Goal: Information Seeking & Learning: Learn about a topic

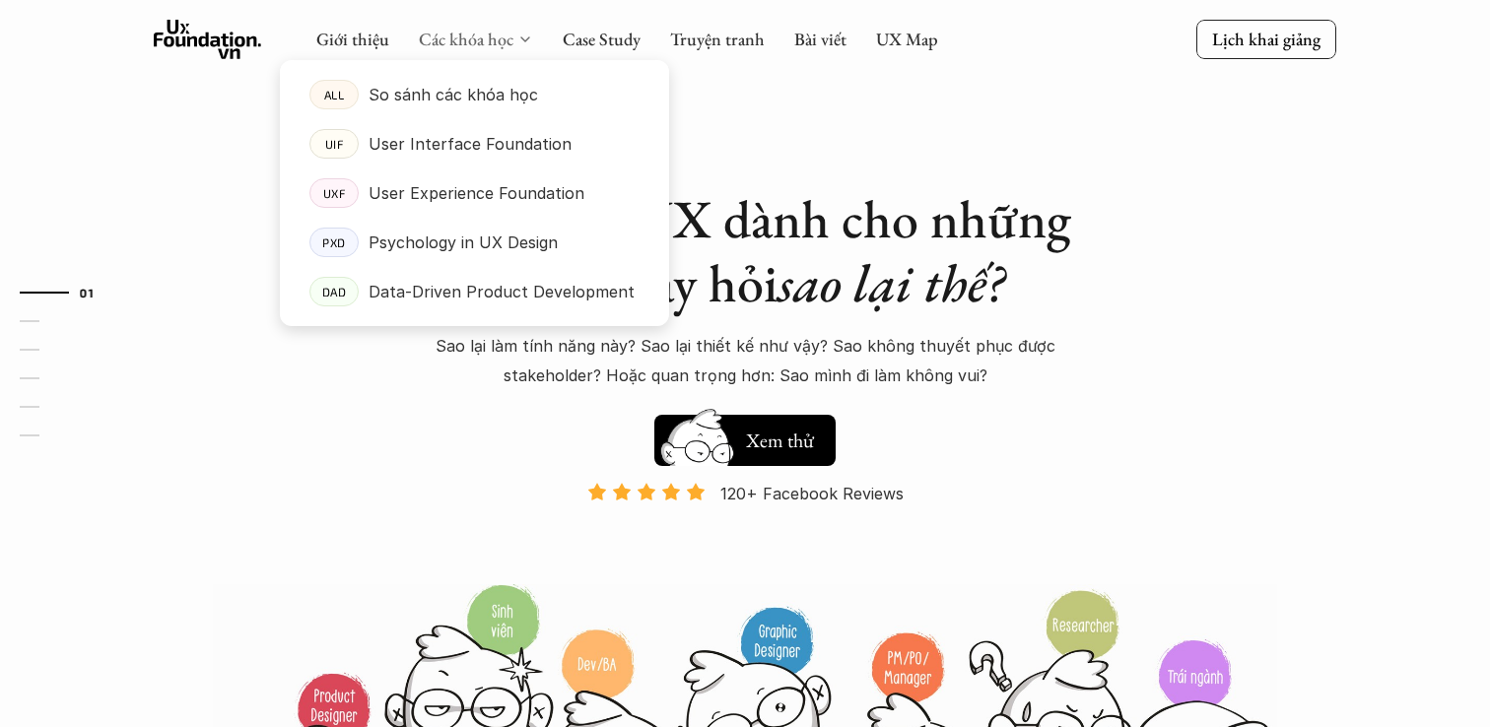
click at [485, 42] on link "Các khóa học" at bounding box center [466, 39] width 95 height 23
click at [474, 92] on p "So sánh các khóa học" at bounding box center [452, 95] width 169 height 30
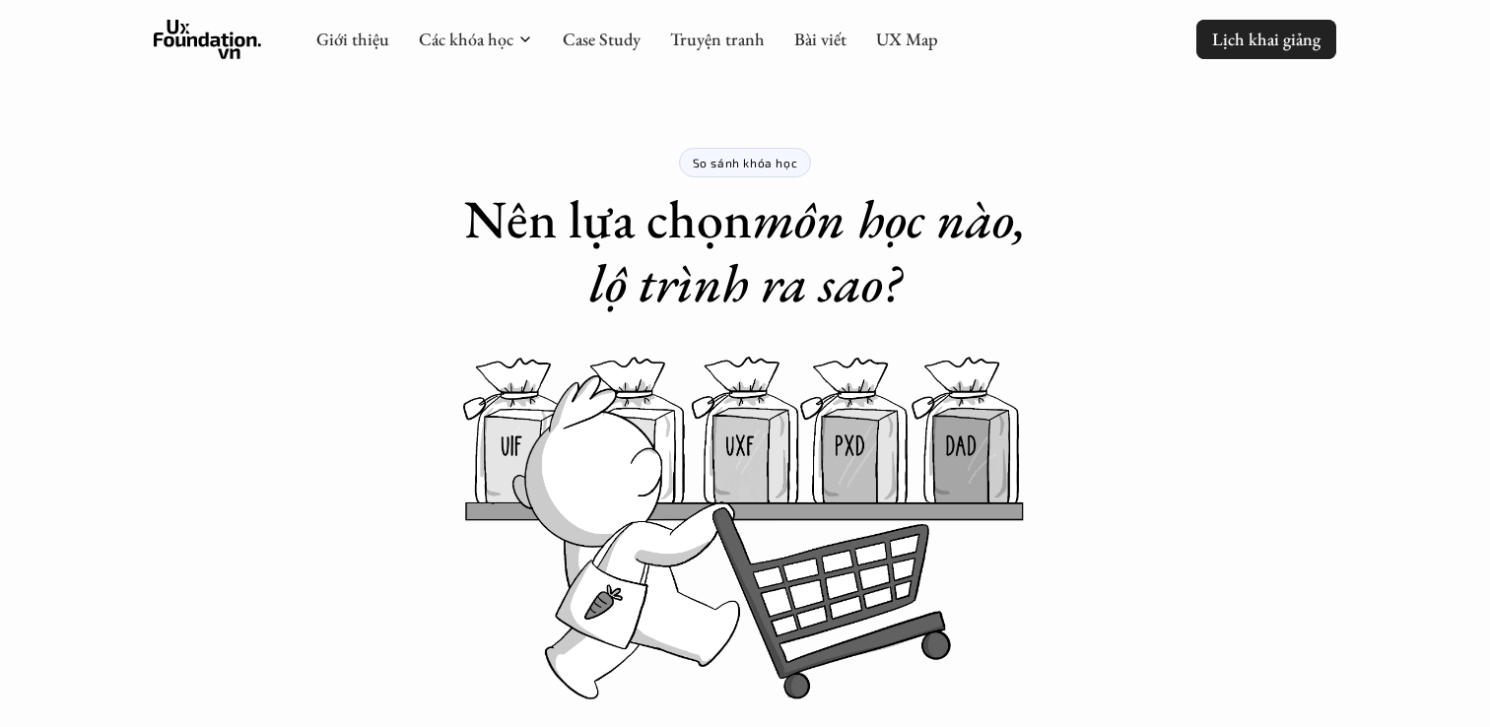
click at [1256, 41] on p "Lịch khai giảng" at bounding box center [1266, 39] width 108 height 23
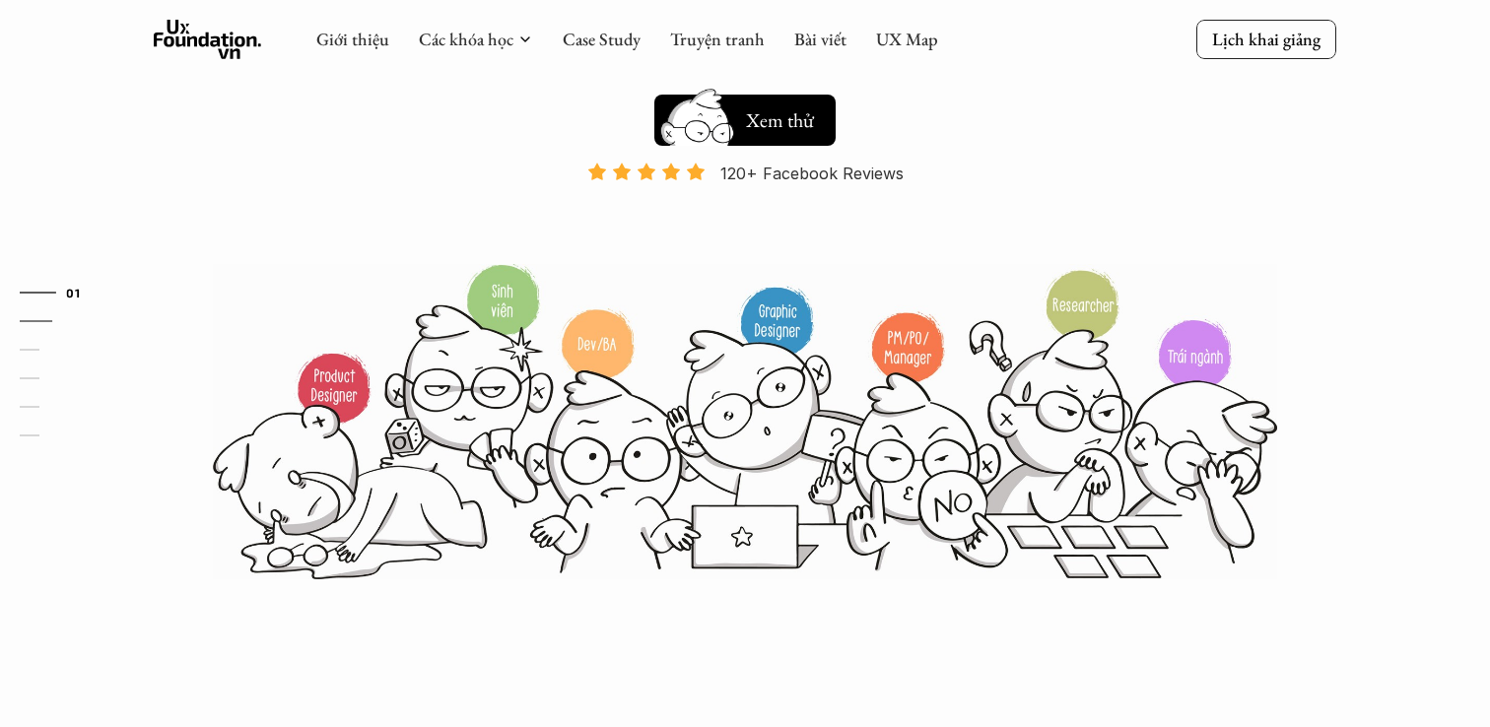
scroll to position [278, 0]
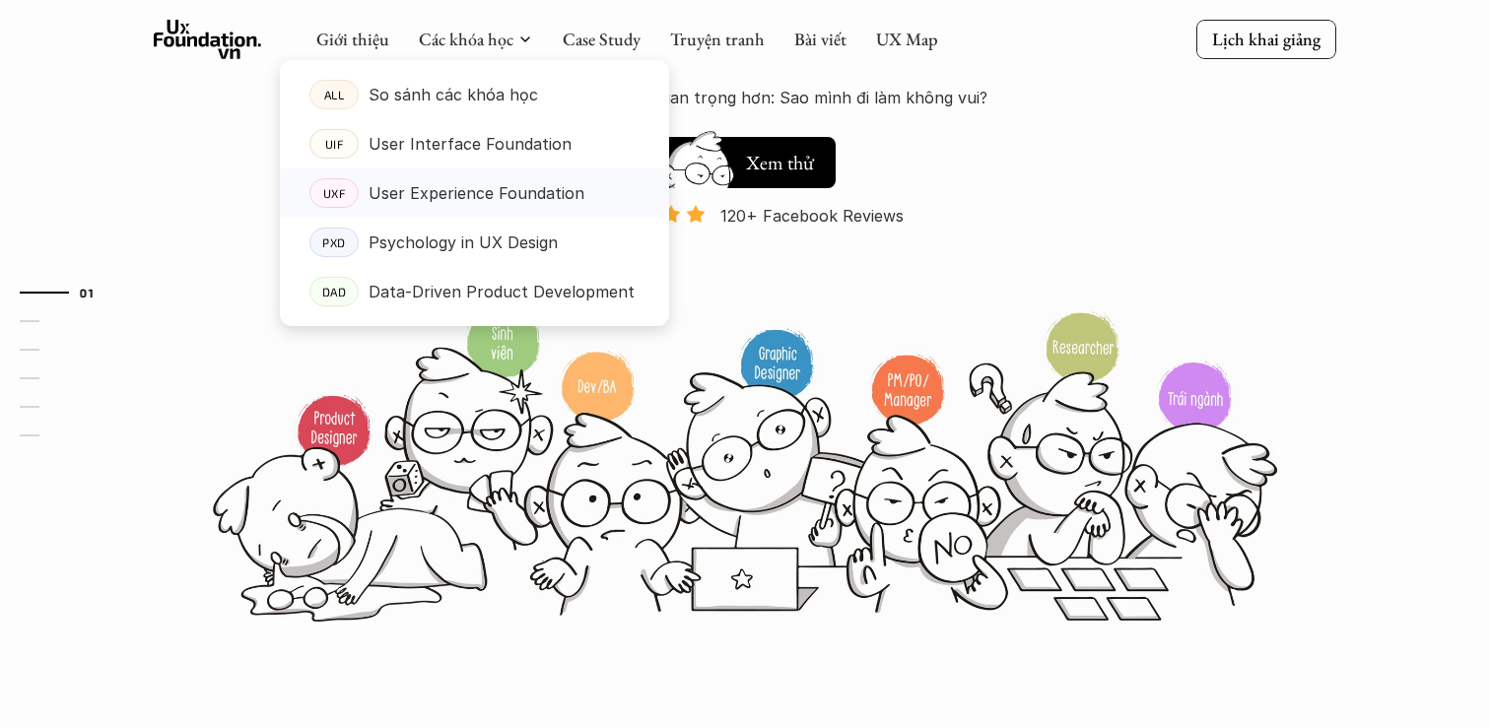
click at [525, 197] on p "User Experience Foundation" at bounding box center [476, 193] width 216 height 30
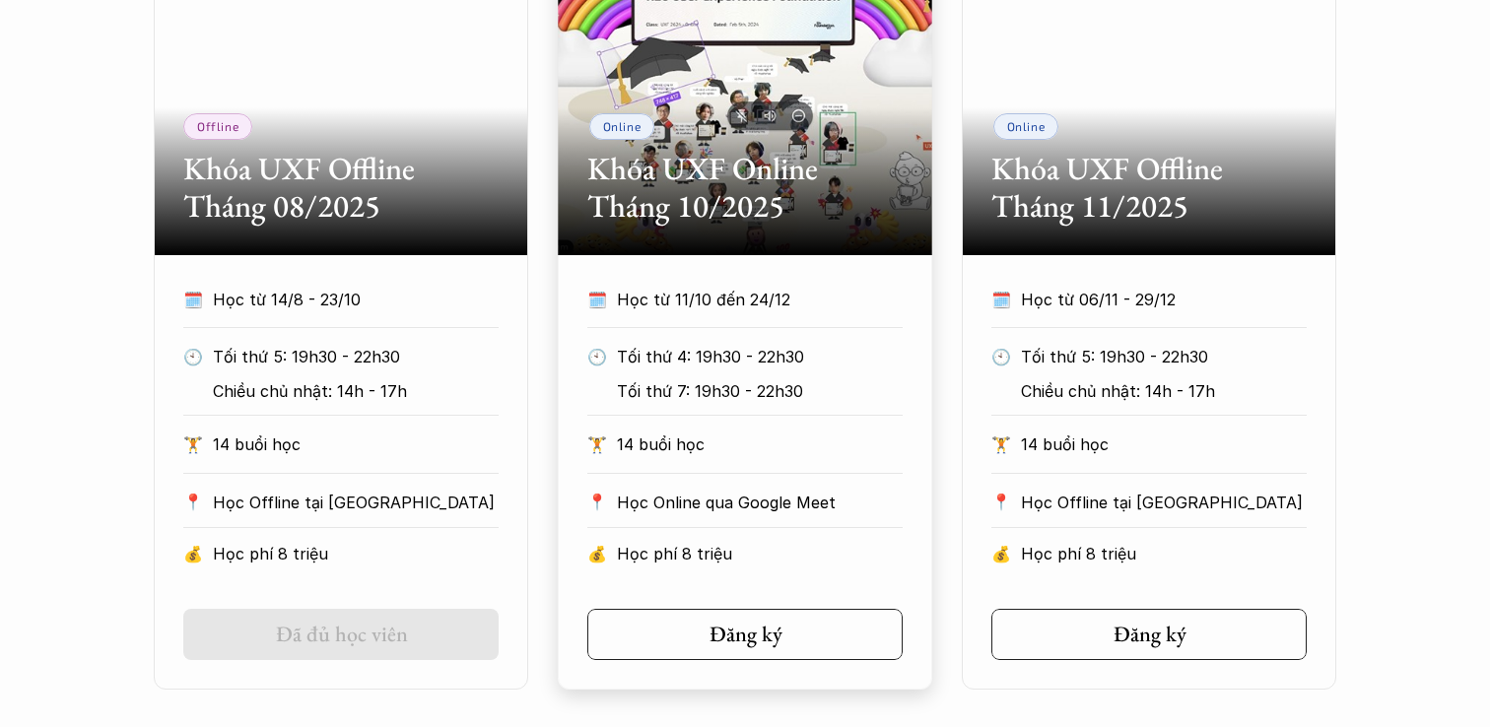
scroll to position [1026, 0]
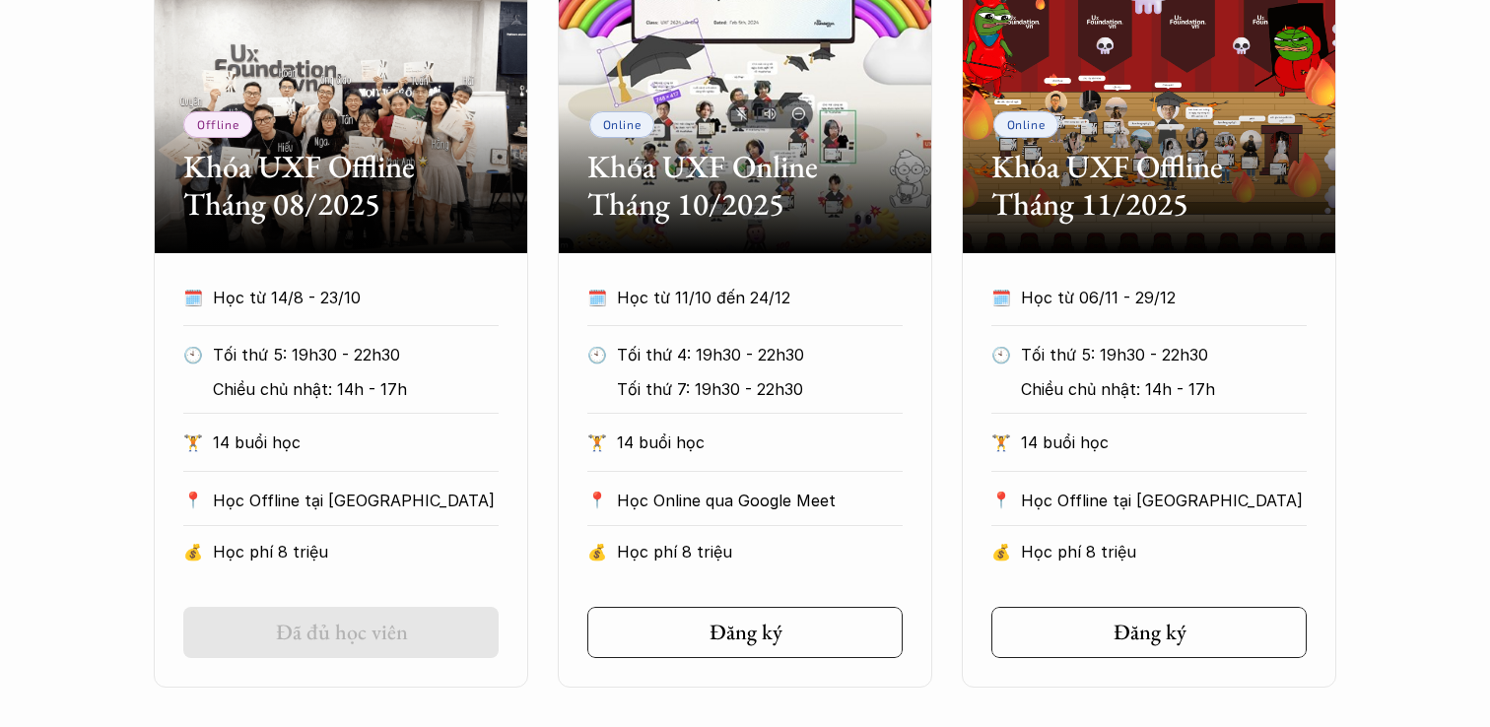
click at [403, 182] on h2 "Khóa UXF Offline Tháng 08/2025" at bounding box center [340, 186] width 315 height 76
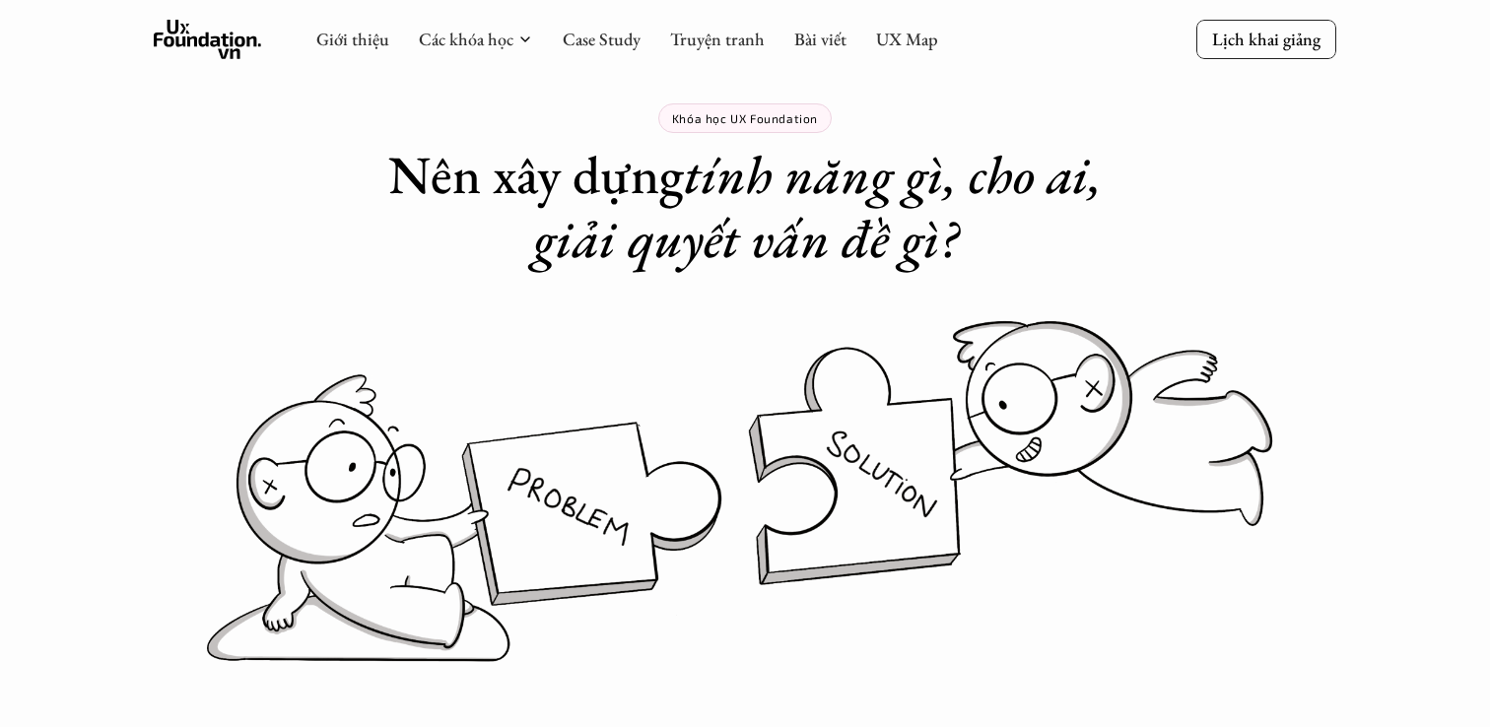
scroll to position [0, 0]
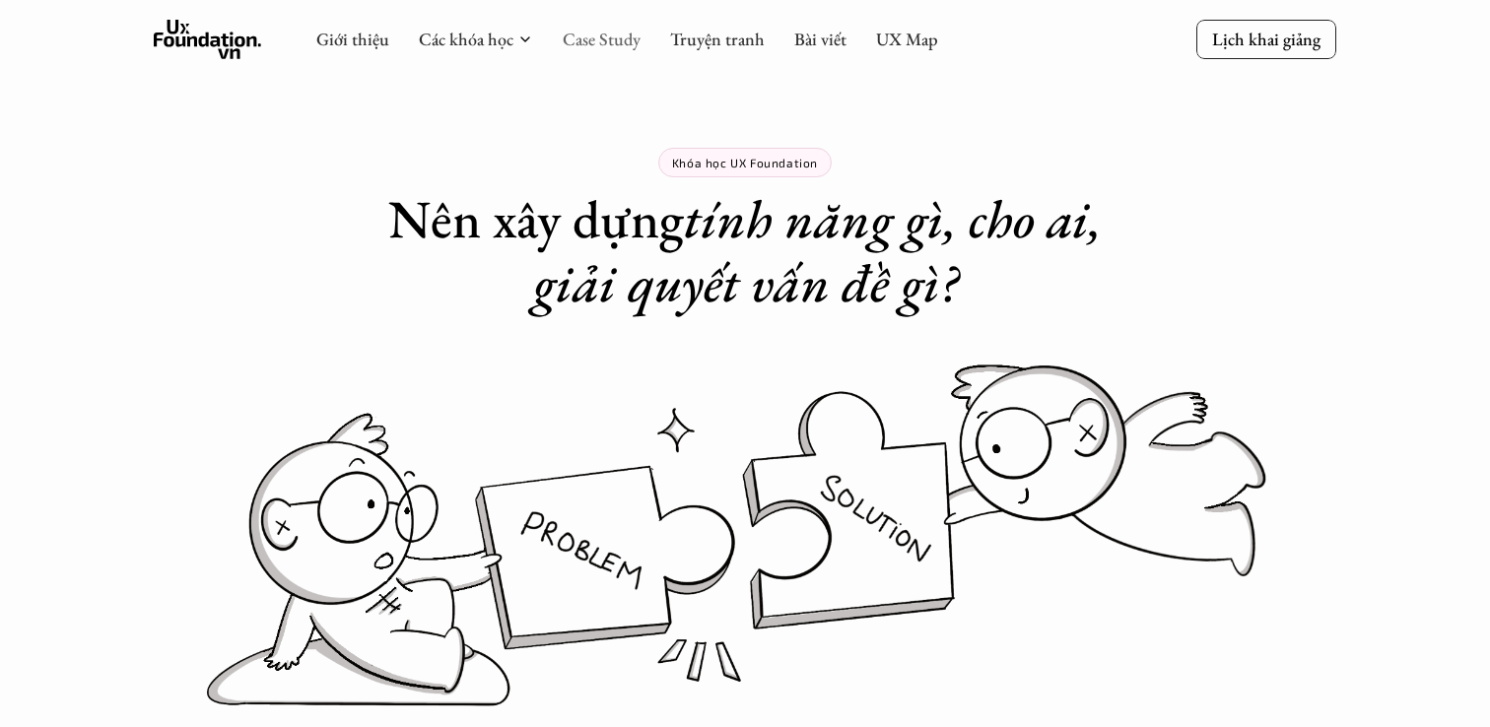
click at [583, 32] on link "Case Study" at bounding box center [602, 39] width 78 height 23
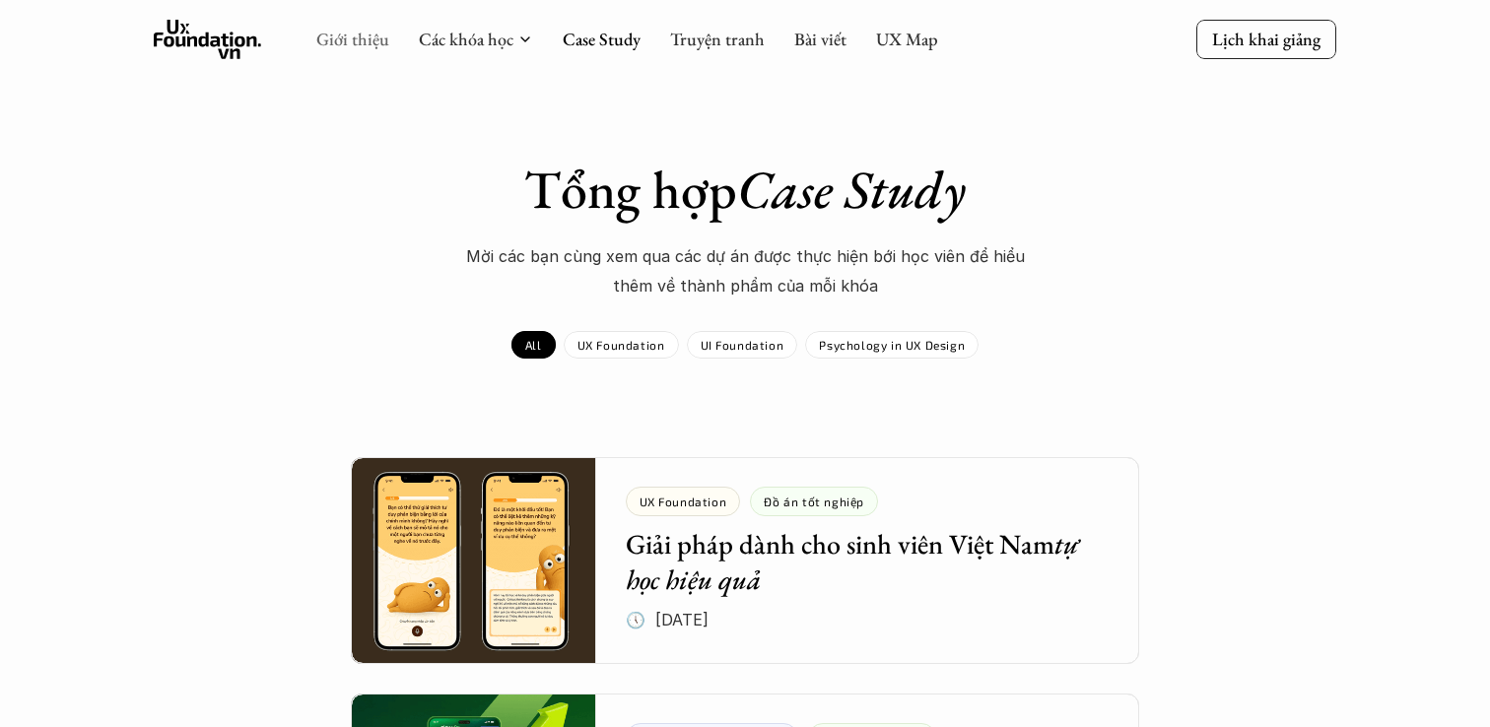
click at [367, 39] on link "Giới thiệu" at bounding box center [352, 39] width 73 height 23
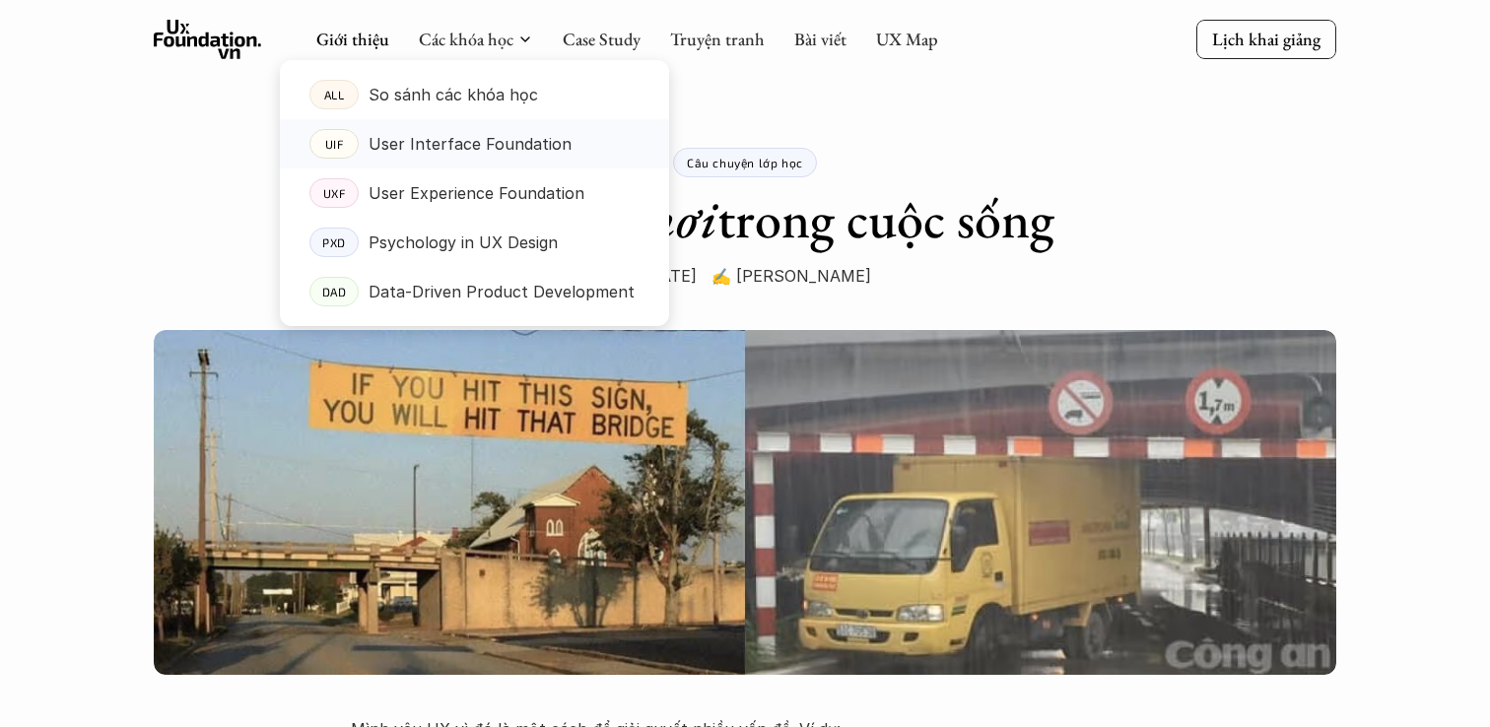
click at [504, 137] on p "User Interface Foundation" at bounding box center [469, 144] width 203 height 30
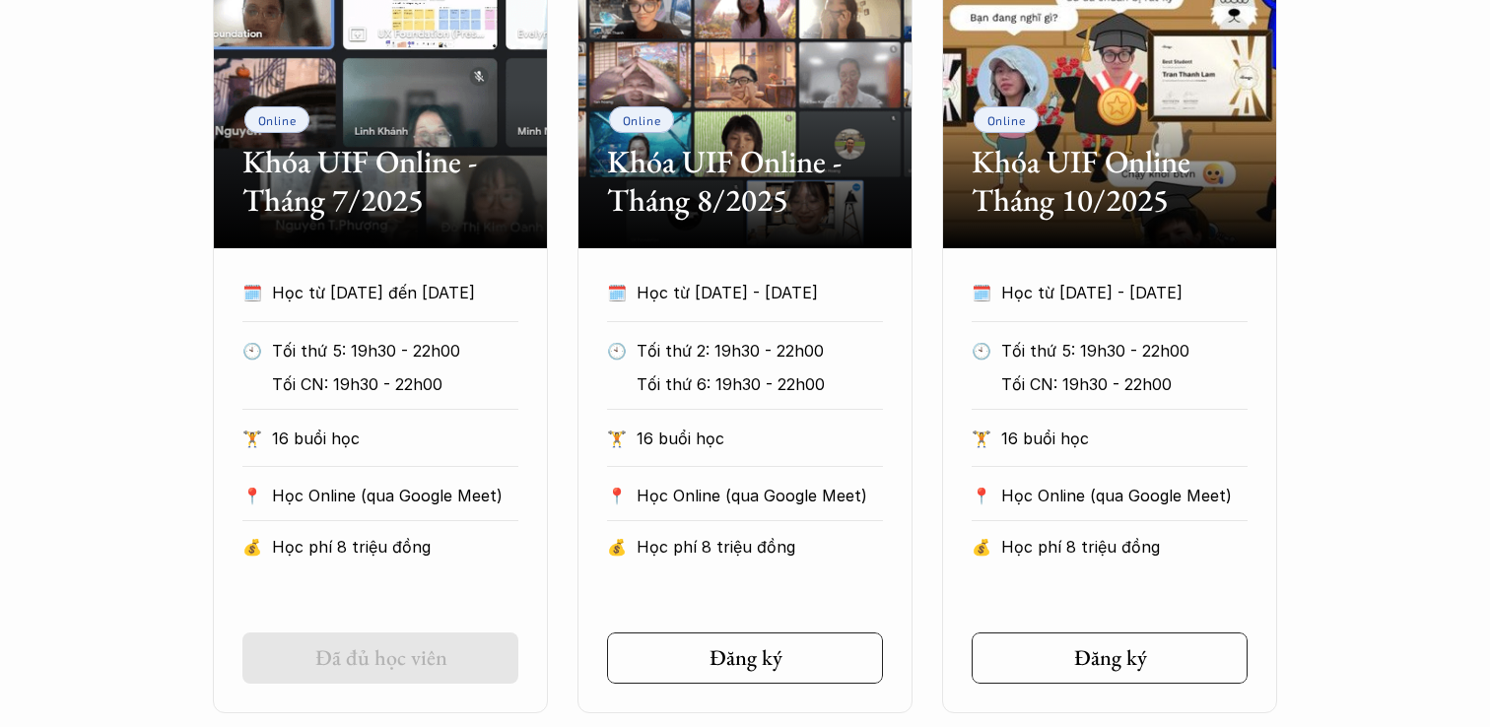
scroll to position [1106, 0]
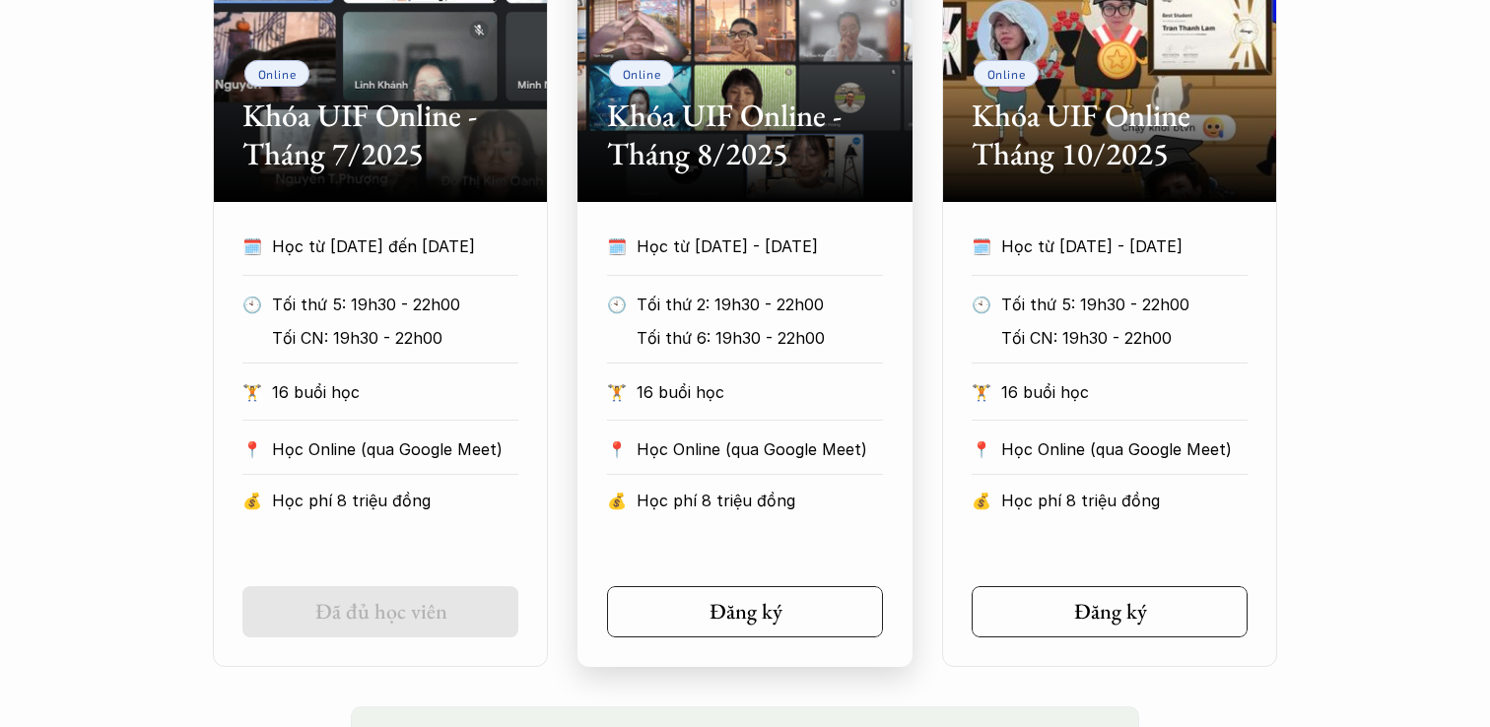
click at [776, 278] on div "🗓️ Học từ [DATE] - [DATE] 🕙 Tối thứ 2: 19h30 - 22h00 Tối thứ 6: 19h30 - 22h00 🏋…" at bounding box center [744, 379] width 335 height 295
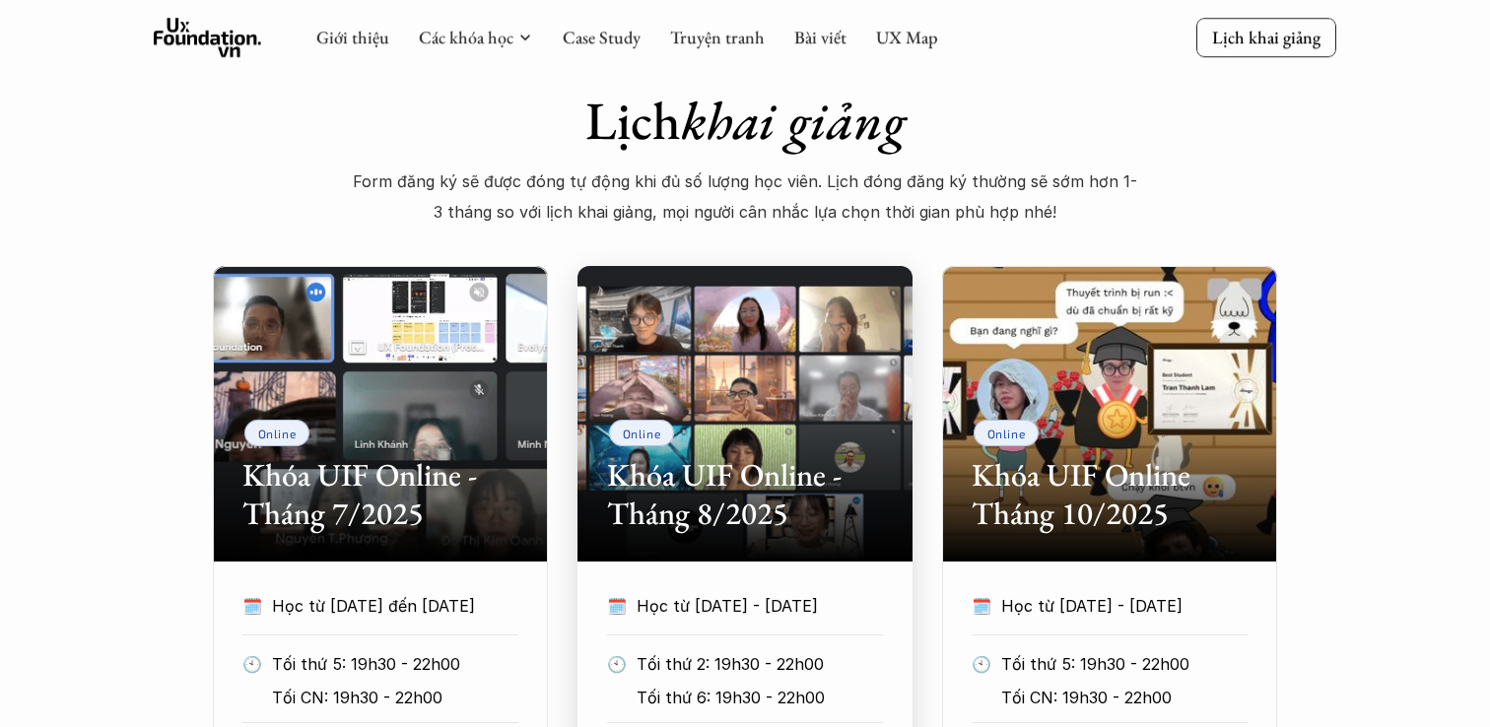
scroll to position [644, 0]
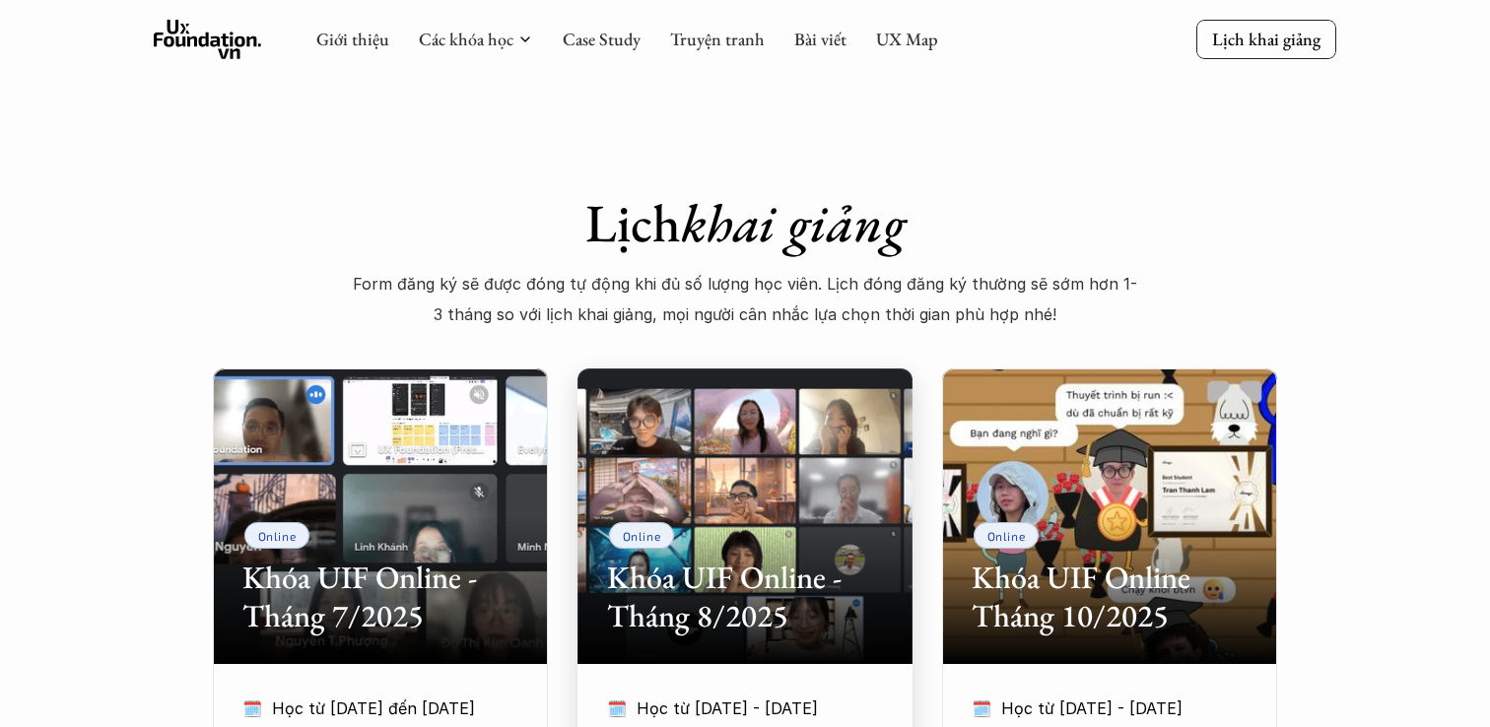
click at [788, 432] on div "Online Khóa UIF Online - Tháng 8/2025" at bounding box center [744, 516] width 335 height 296
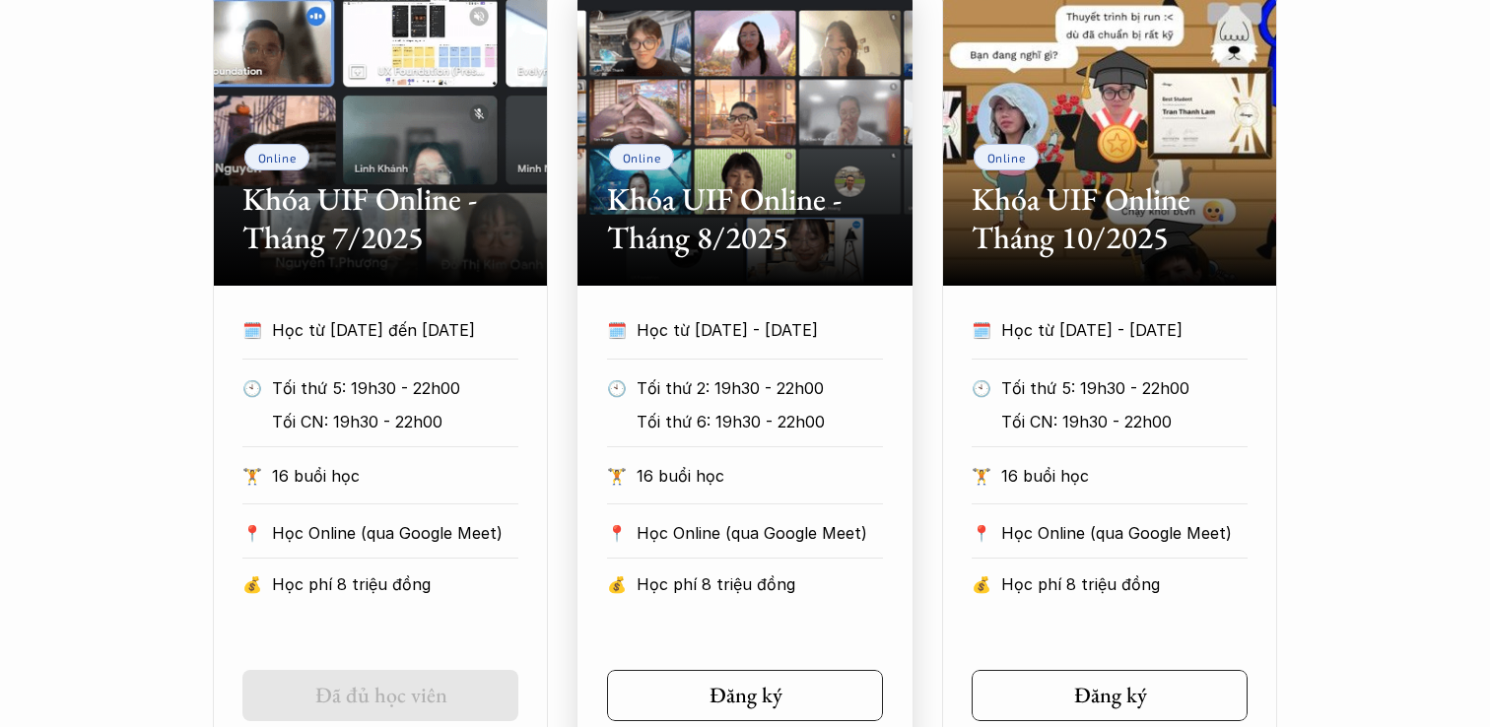
scroll to position [1019, 0]
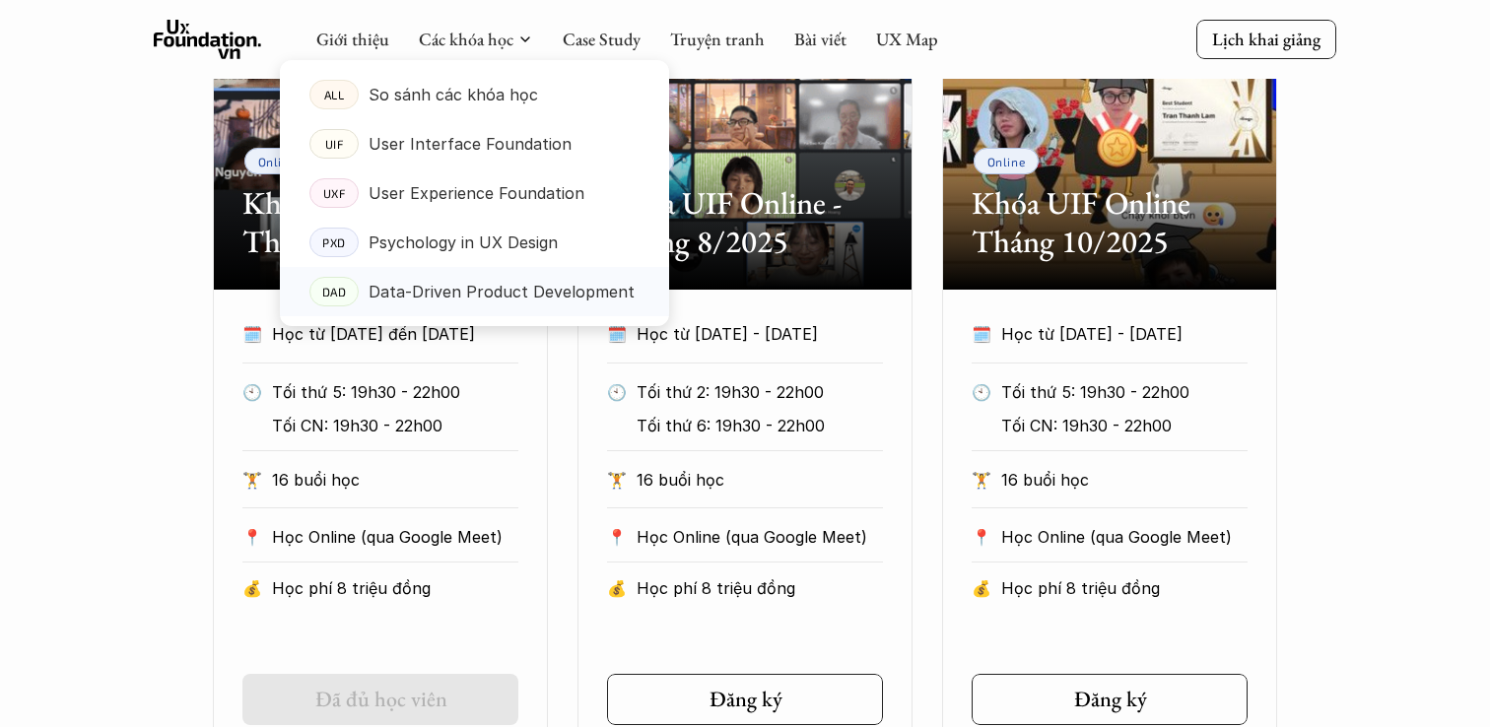
click at [539, 297] on p "Data-Driven Product Development" at bounding box center [501, 292] width 266 height 30
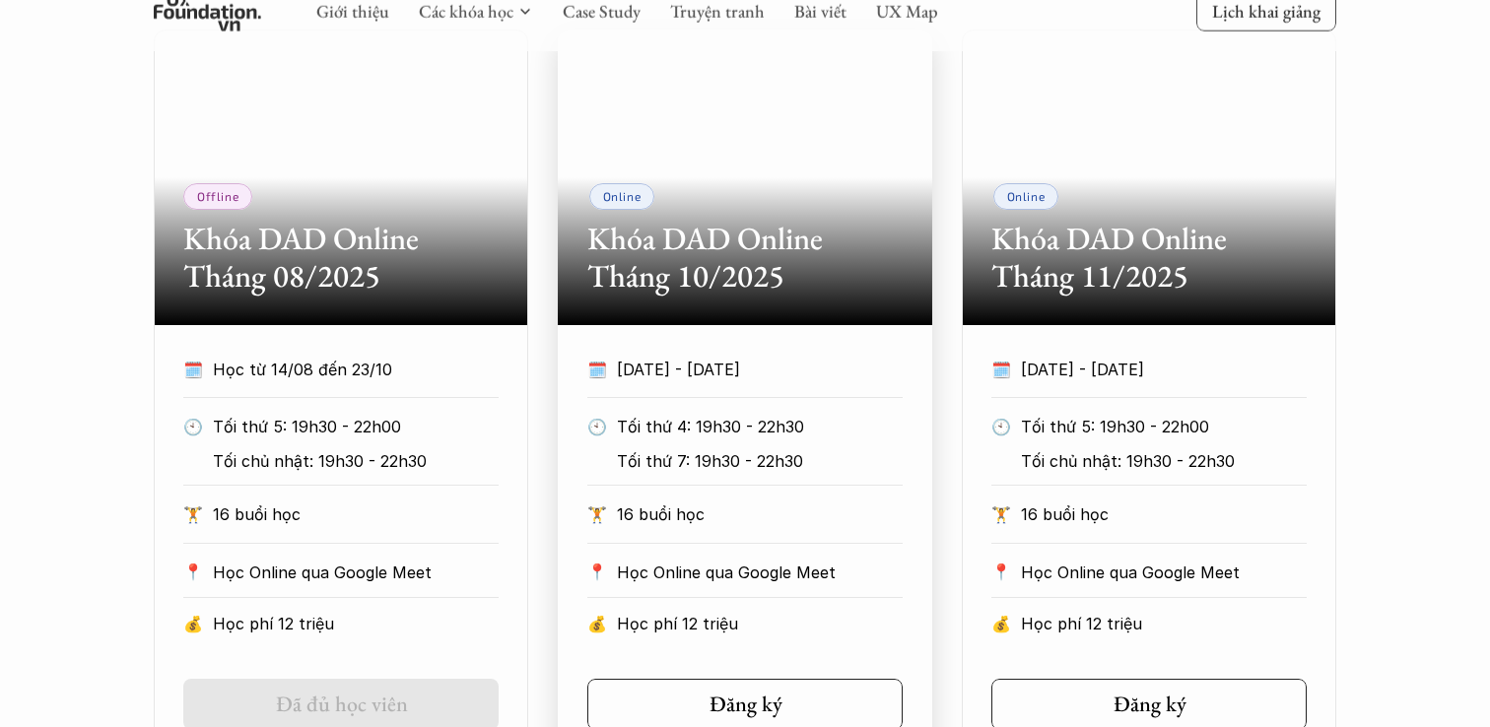
scroll to position [1186, 0]
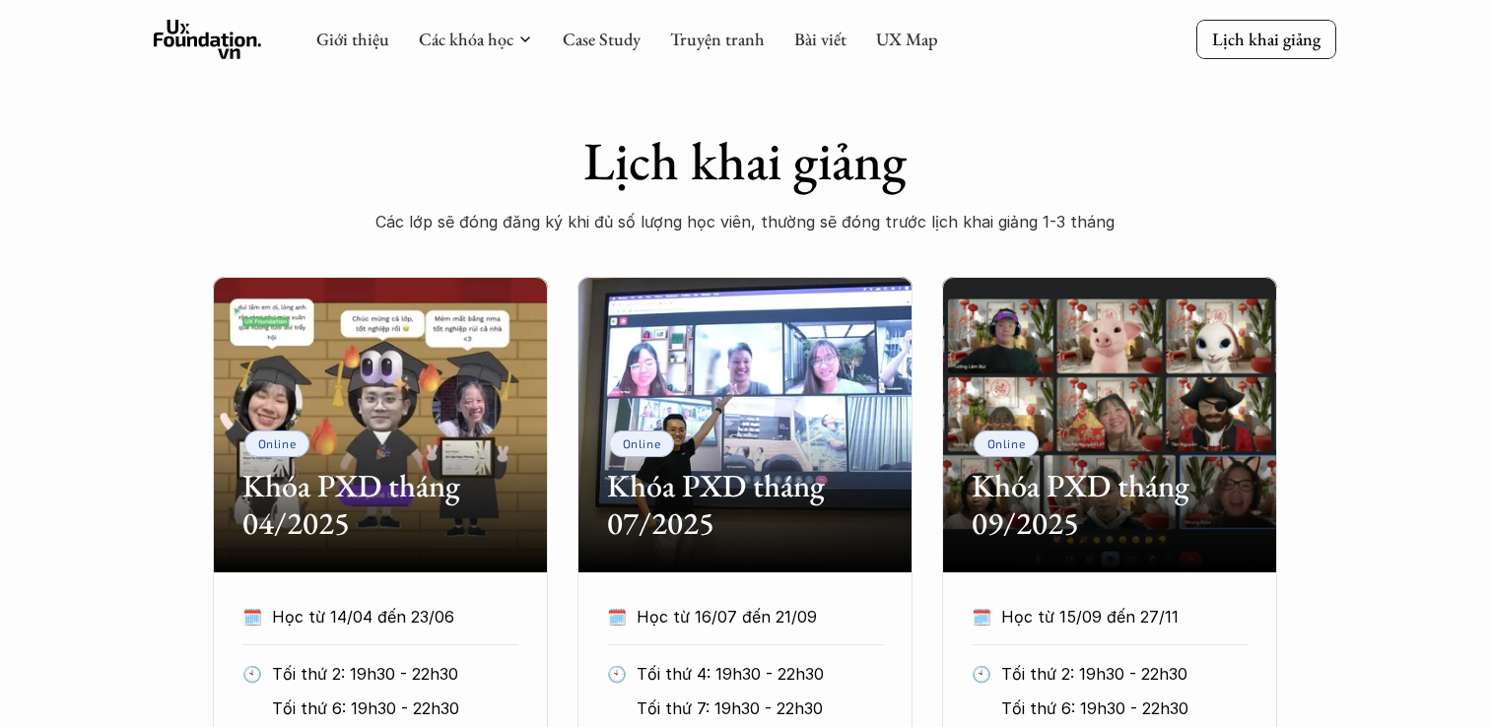
scroll to position [524, 0]
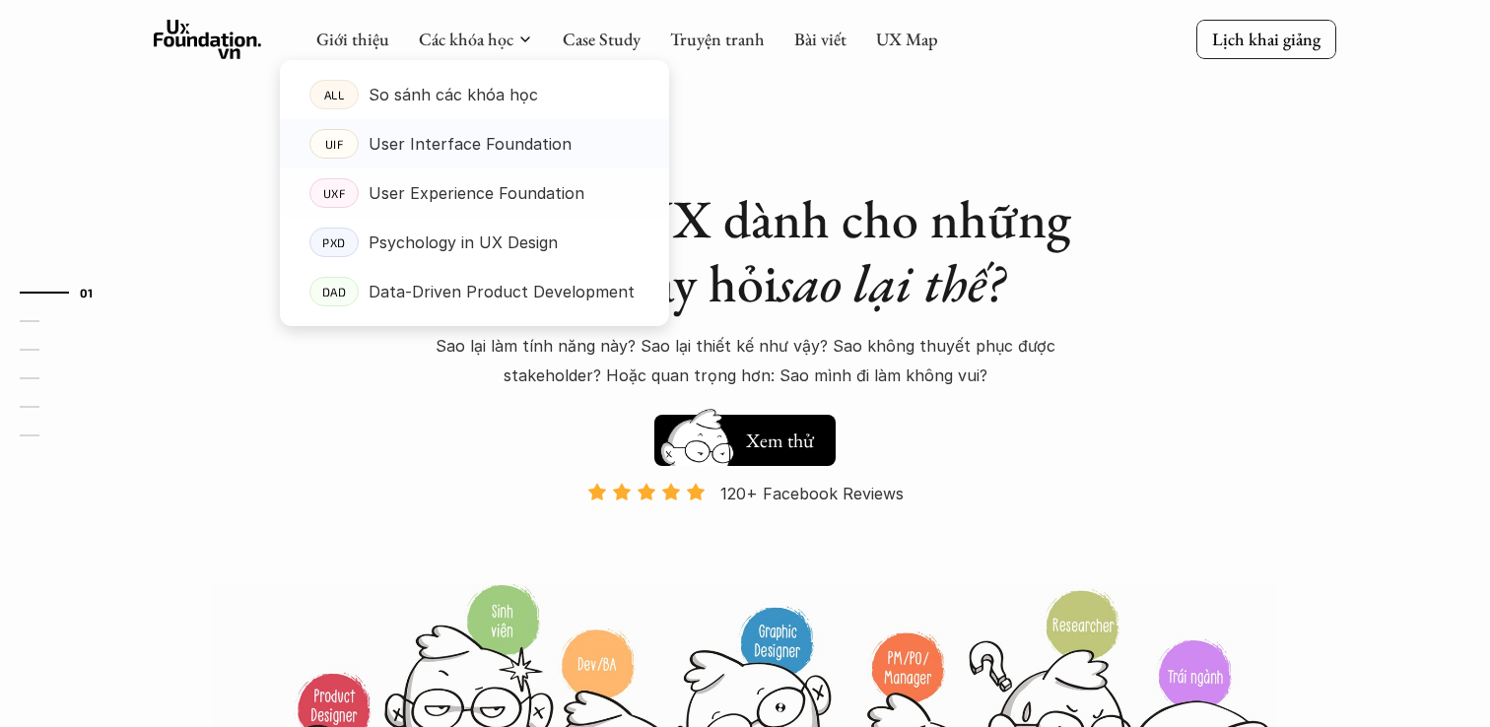
click at [498, 155] on p "User Interface Foundation" at bounding box center [469, 144] width 203 height 30
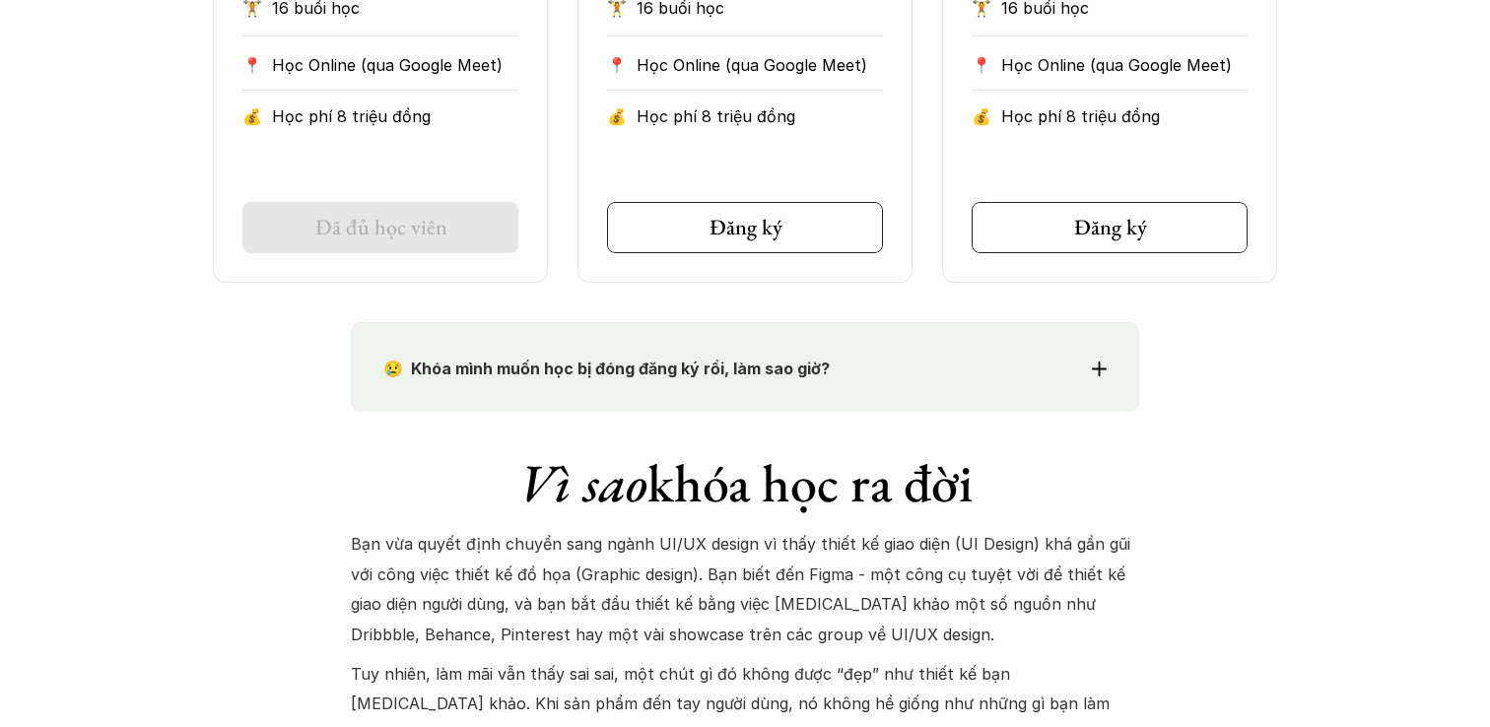
scroll to position [1552, 0]
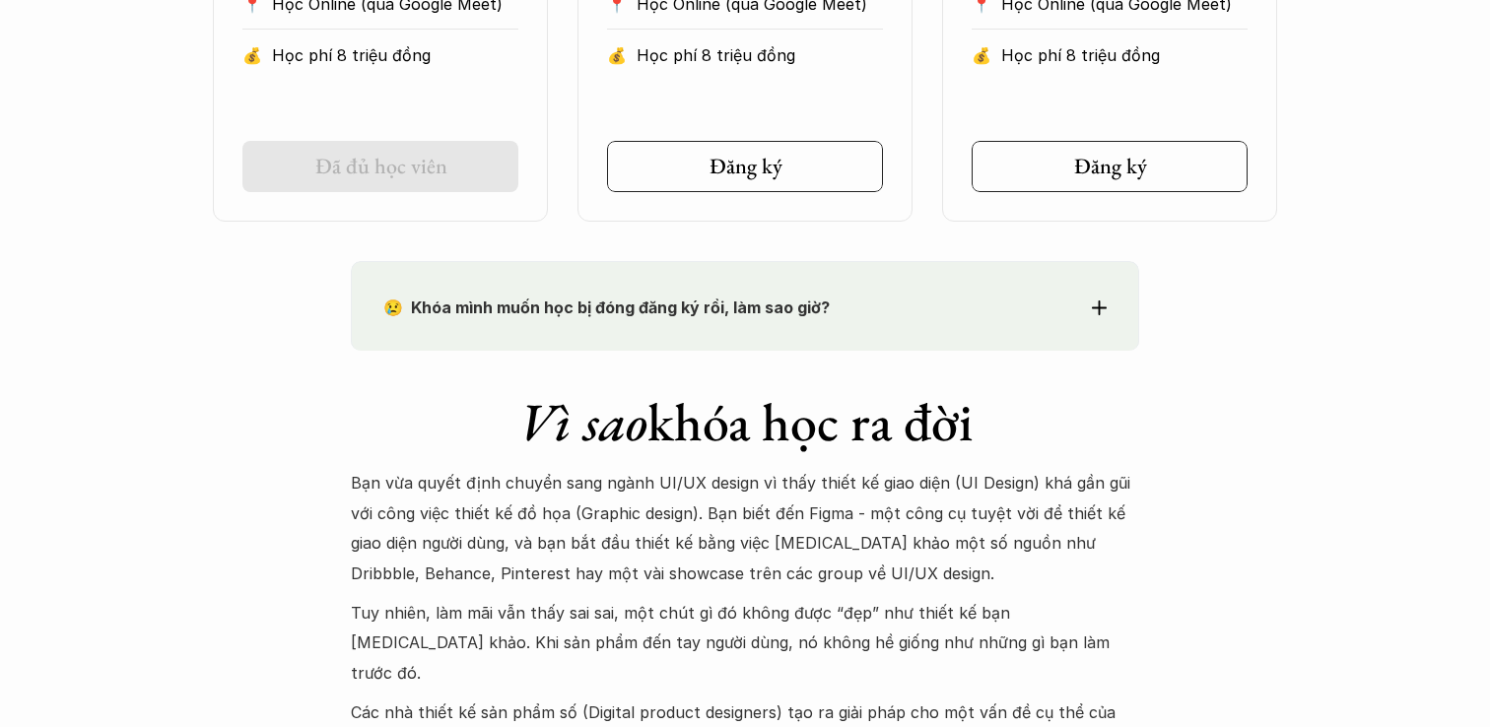
click at [850, 320] on p "😢 Khóa mình muốn học bị đóng đăng ký rồi, làm sao giờ?" at bounding box center [708, 308] width 651 height 30
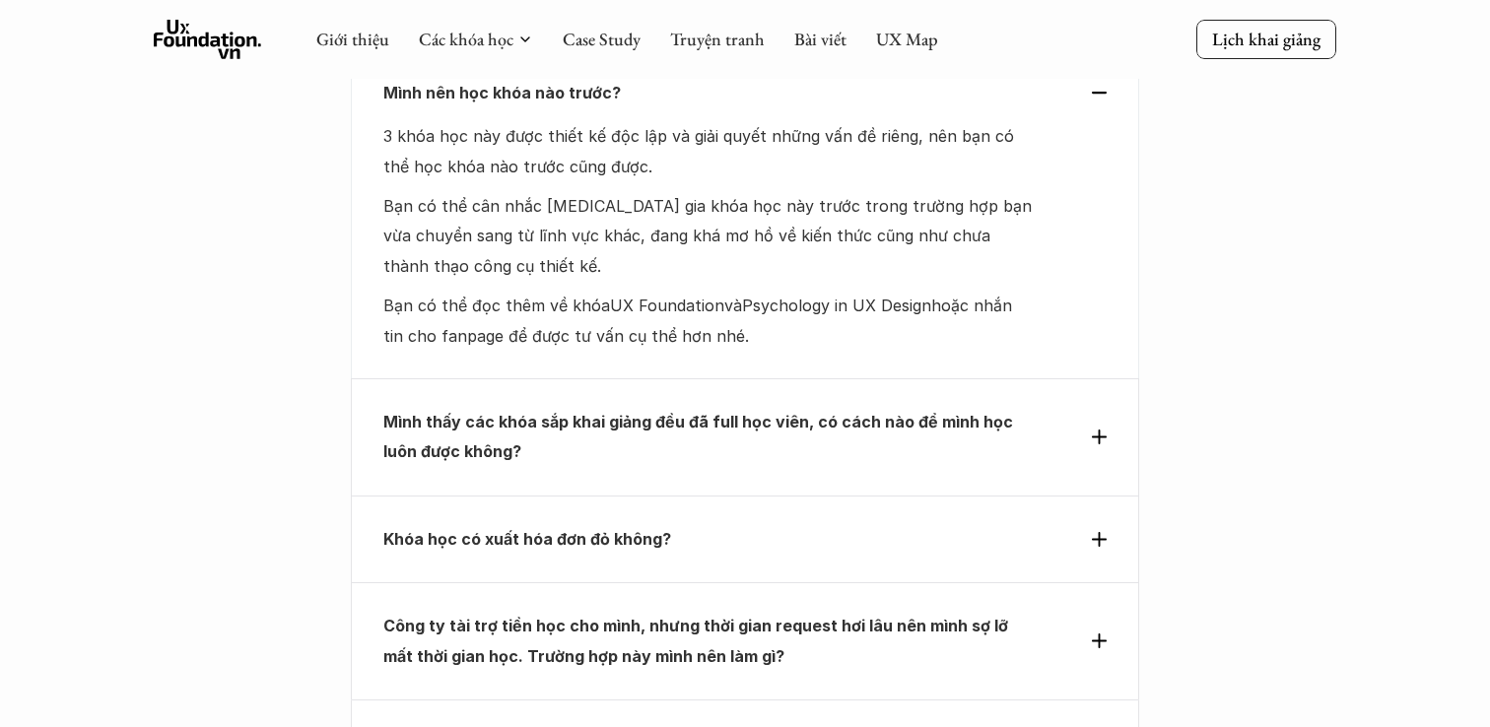
scroll to position [6767, 0]
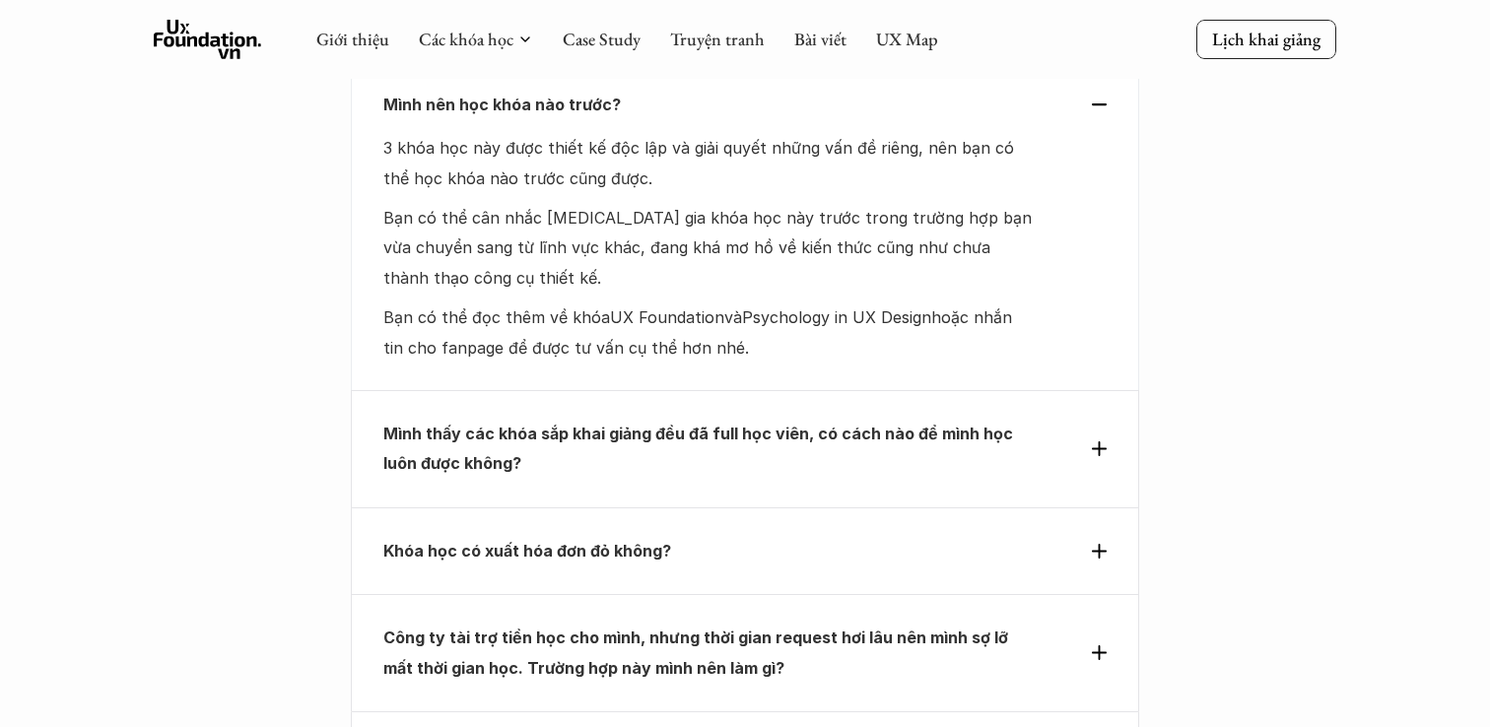
click at [847, 424] on strong "Mình thấy các khóa sắp khai giảng đều đã full học viên, có cách nào để mình học…" at bounding box center [699, 448] width 633 height 49
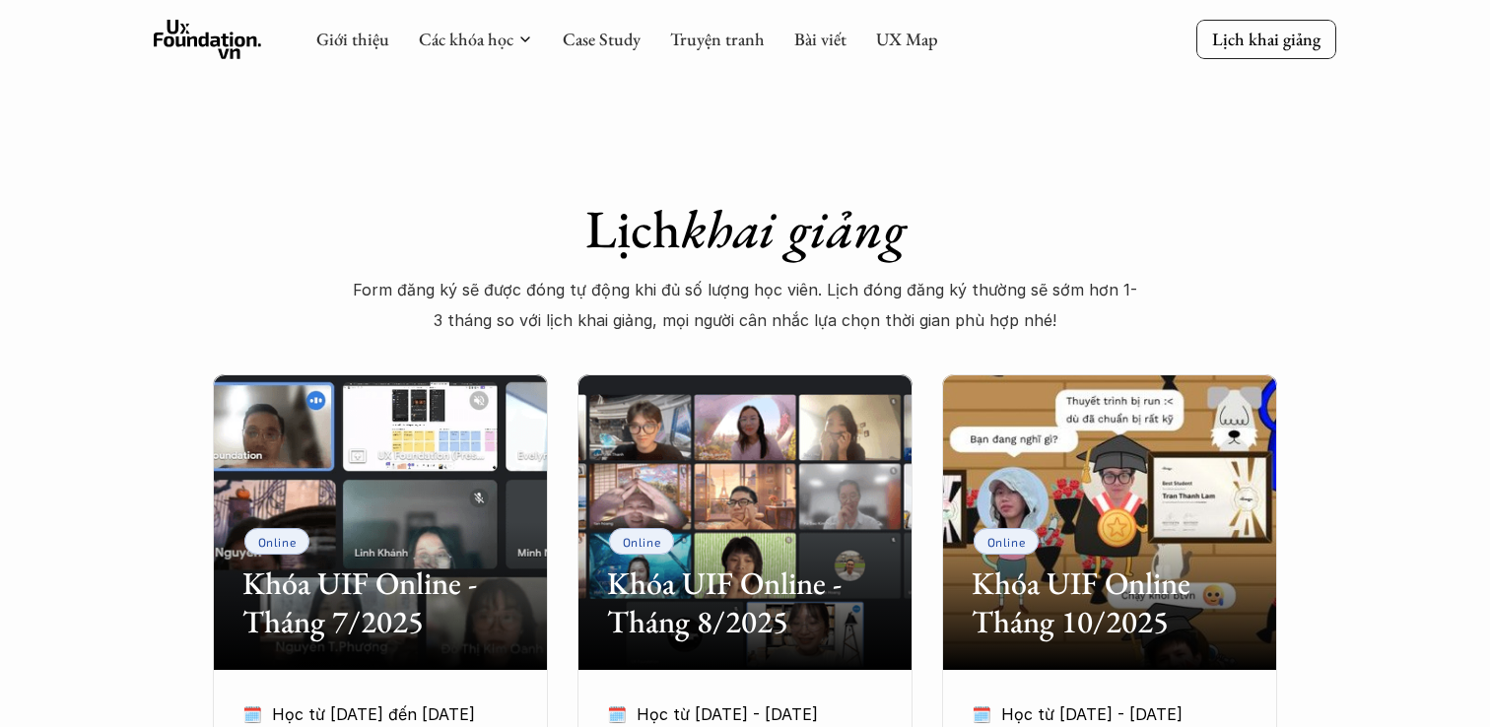
scroll to position [135, 0]
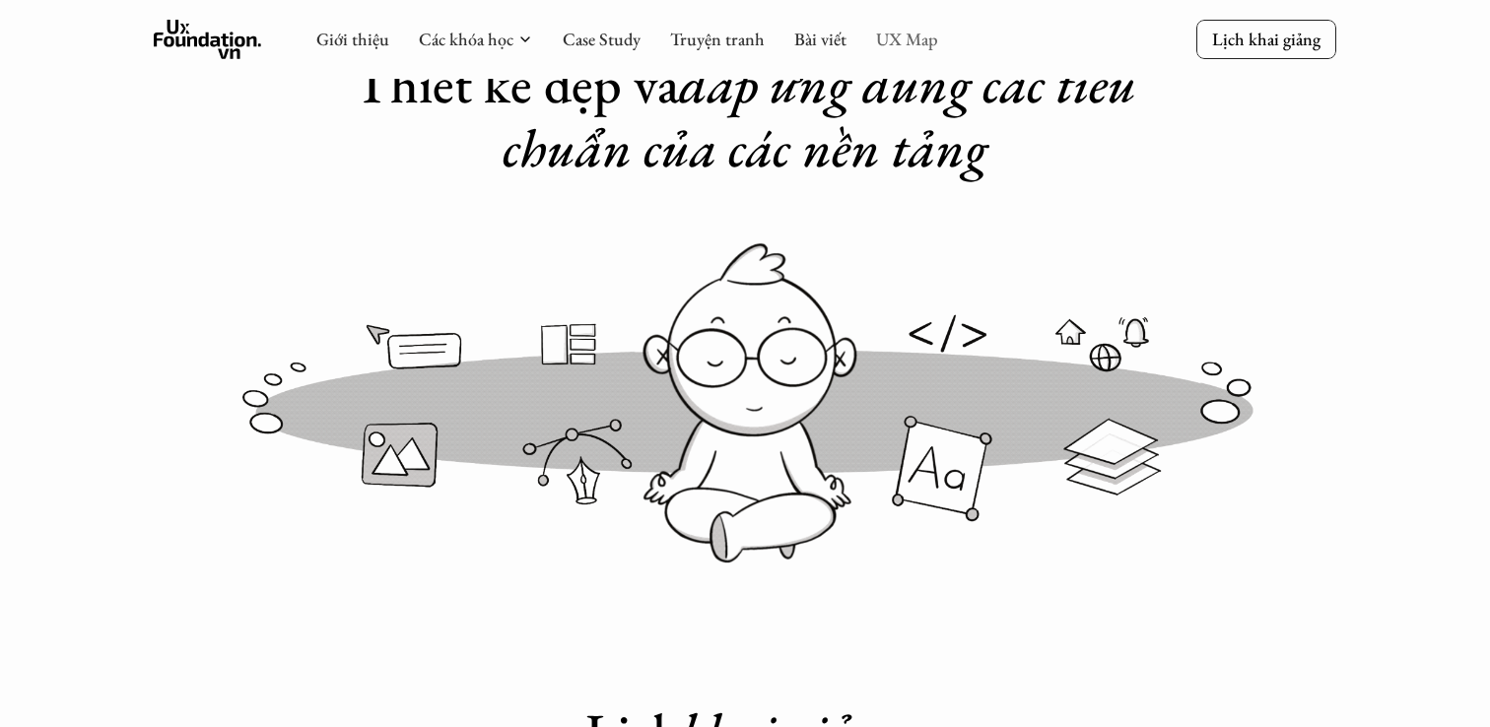
click at [916, 44] on link "UX Map" at bounding box center [907, 39] width 62 height 23
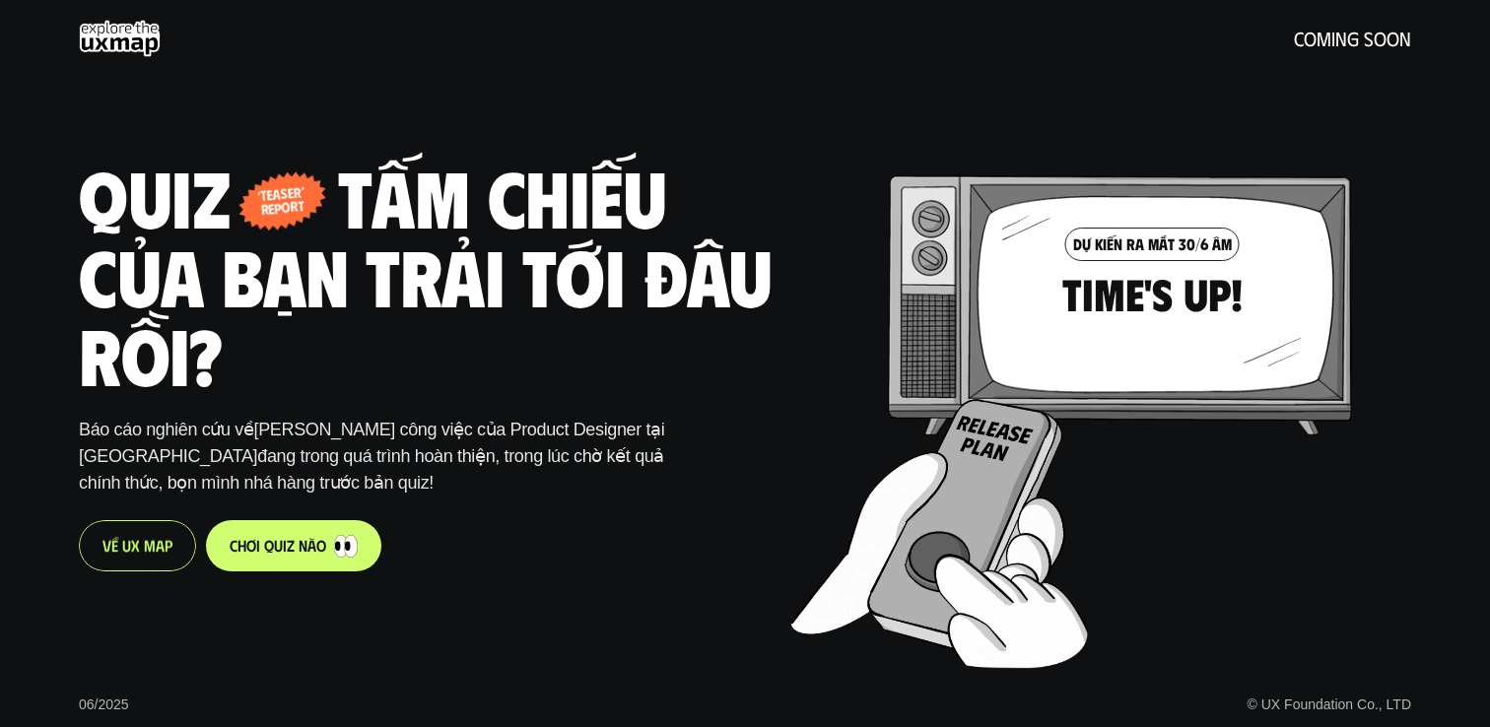
click at [122, 547] on p "V ề U X M a p" at bounding box center [137, 545] width 70 height 19
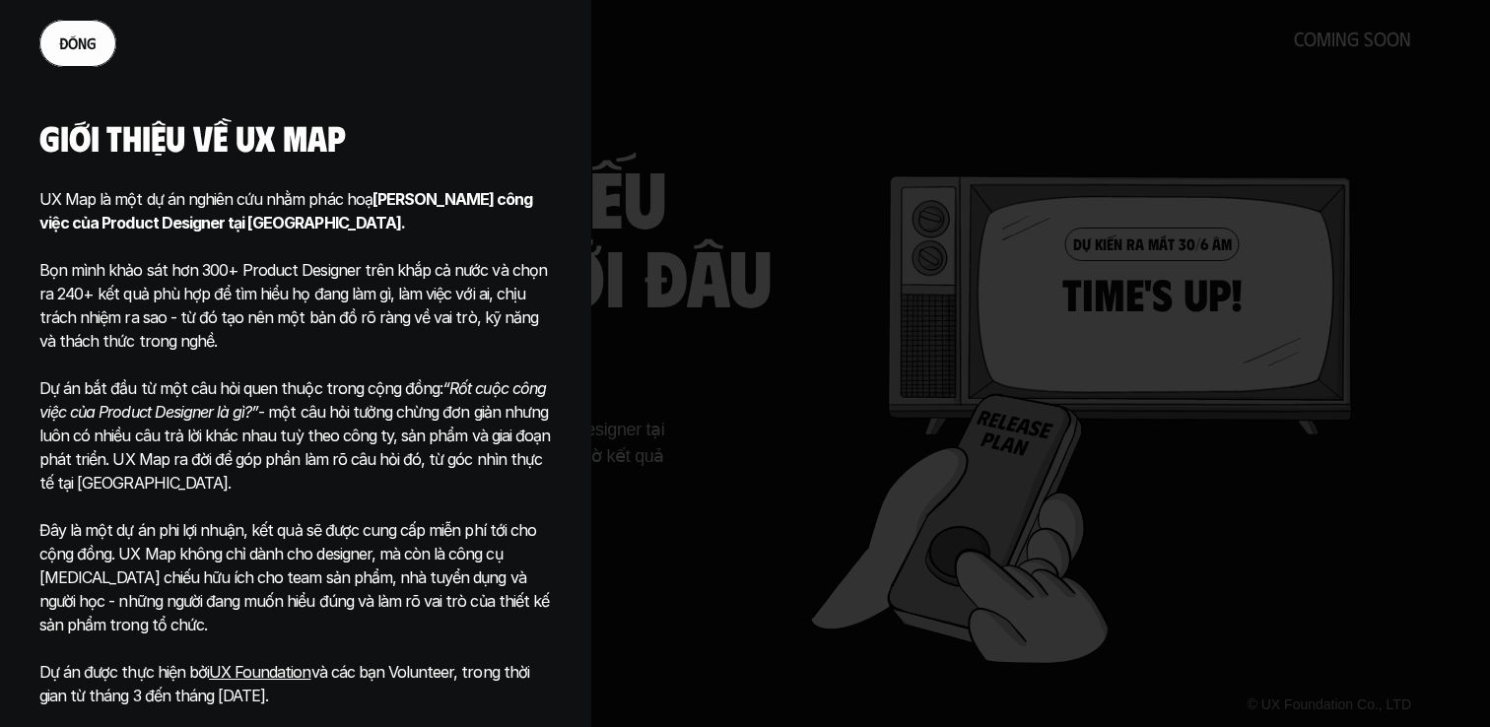
click at [822, 506] on div at bounding box center [745, 363] width 1490 height 727
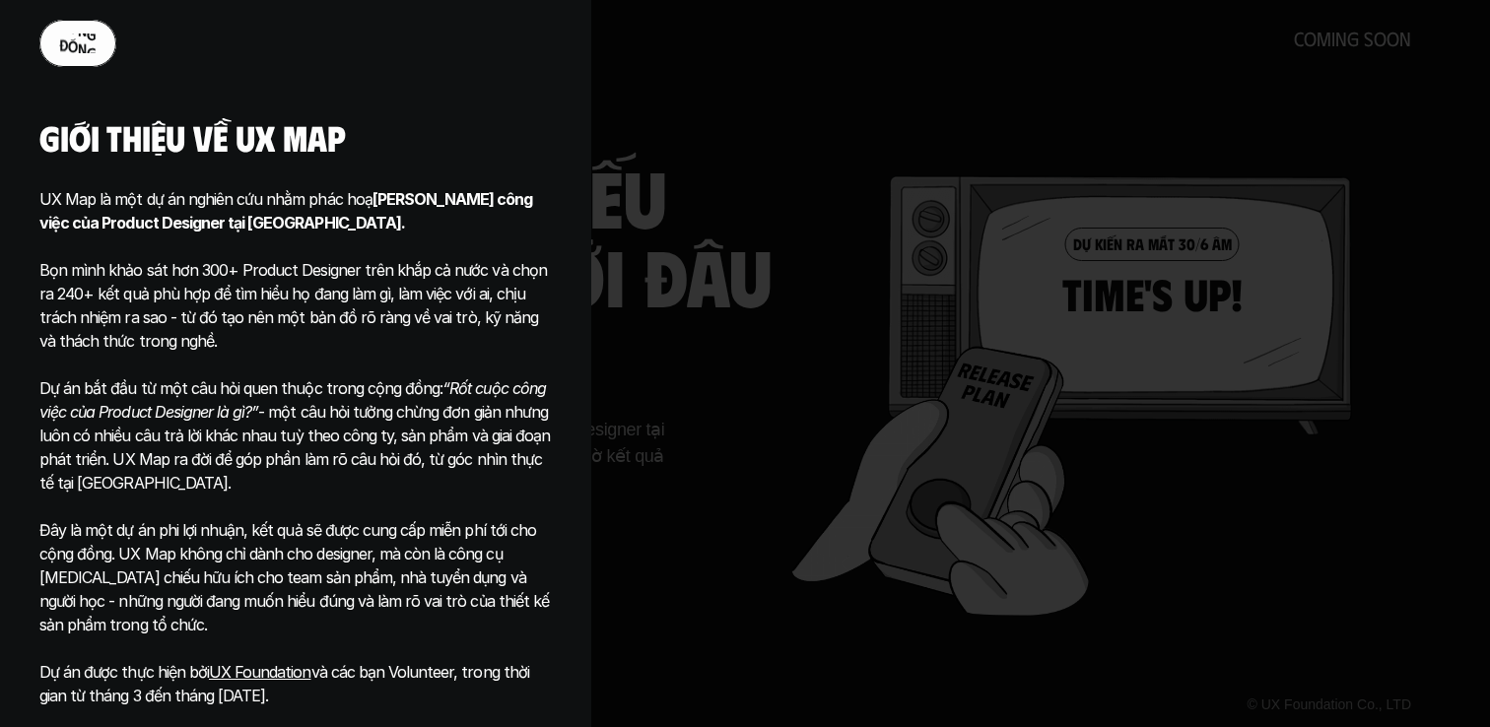
click at [83, 46] on p "đ ó n g" at bounding box center [77, 42] width 37 height 19
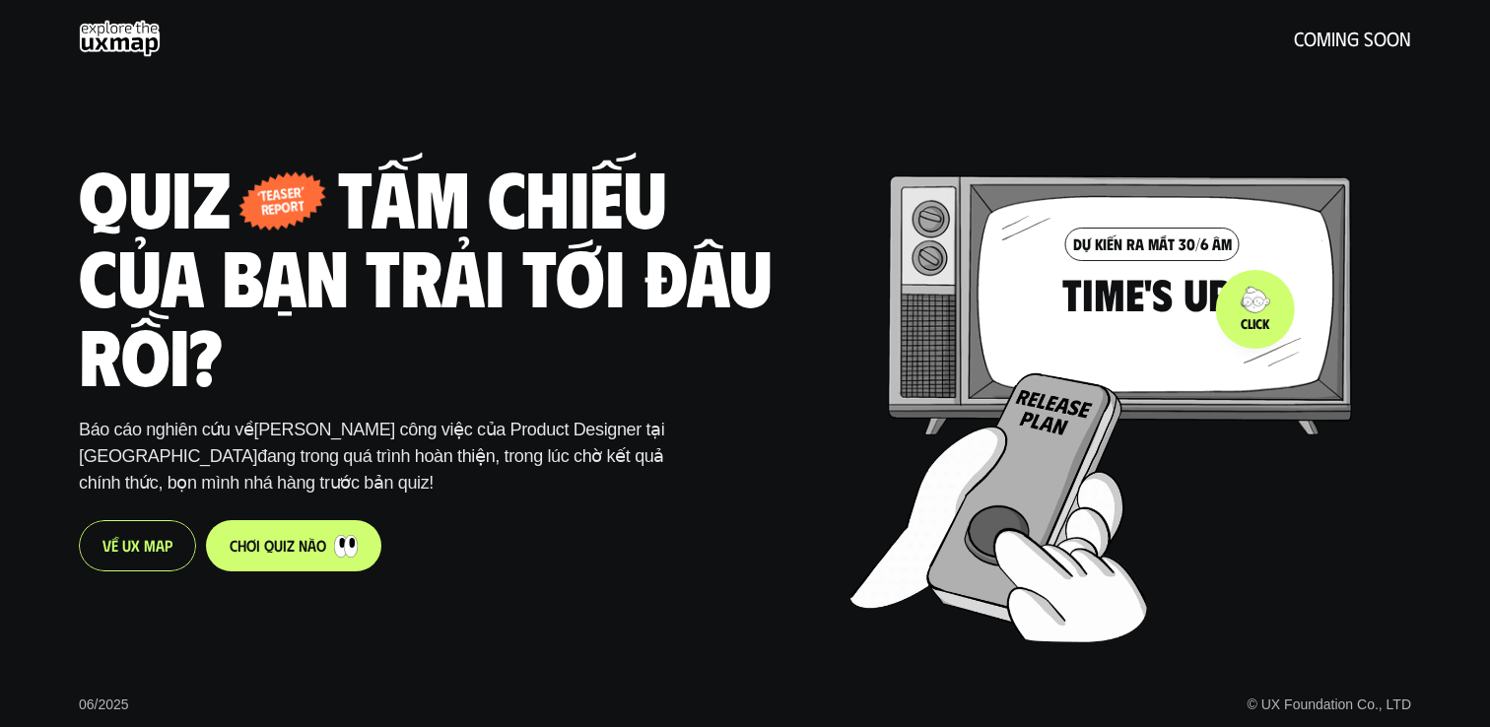
click at [1255, 309] on div at bounding box center [1143, 358] width 587 height 564
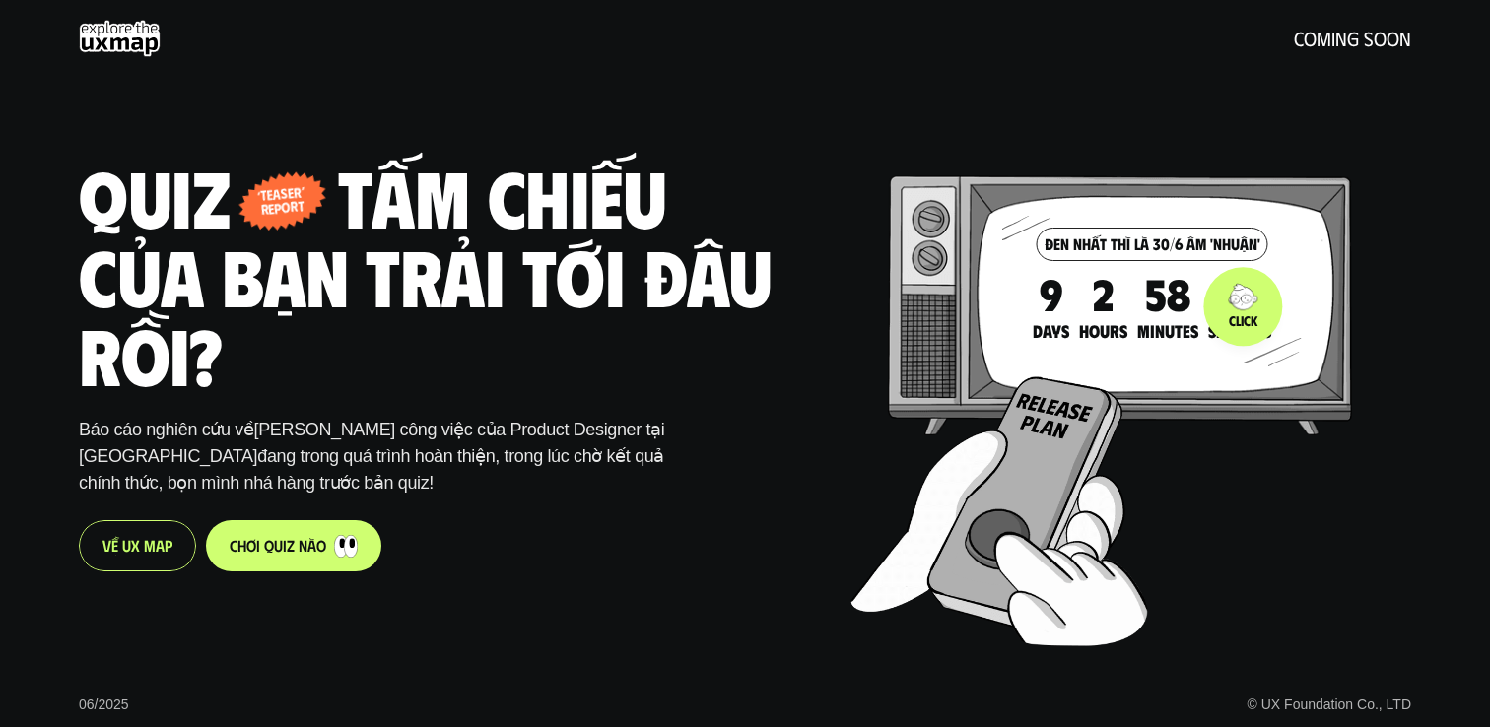
click at [1235, 283] on div at bounding box center [1143, 362] width 587 height 564
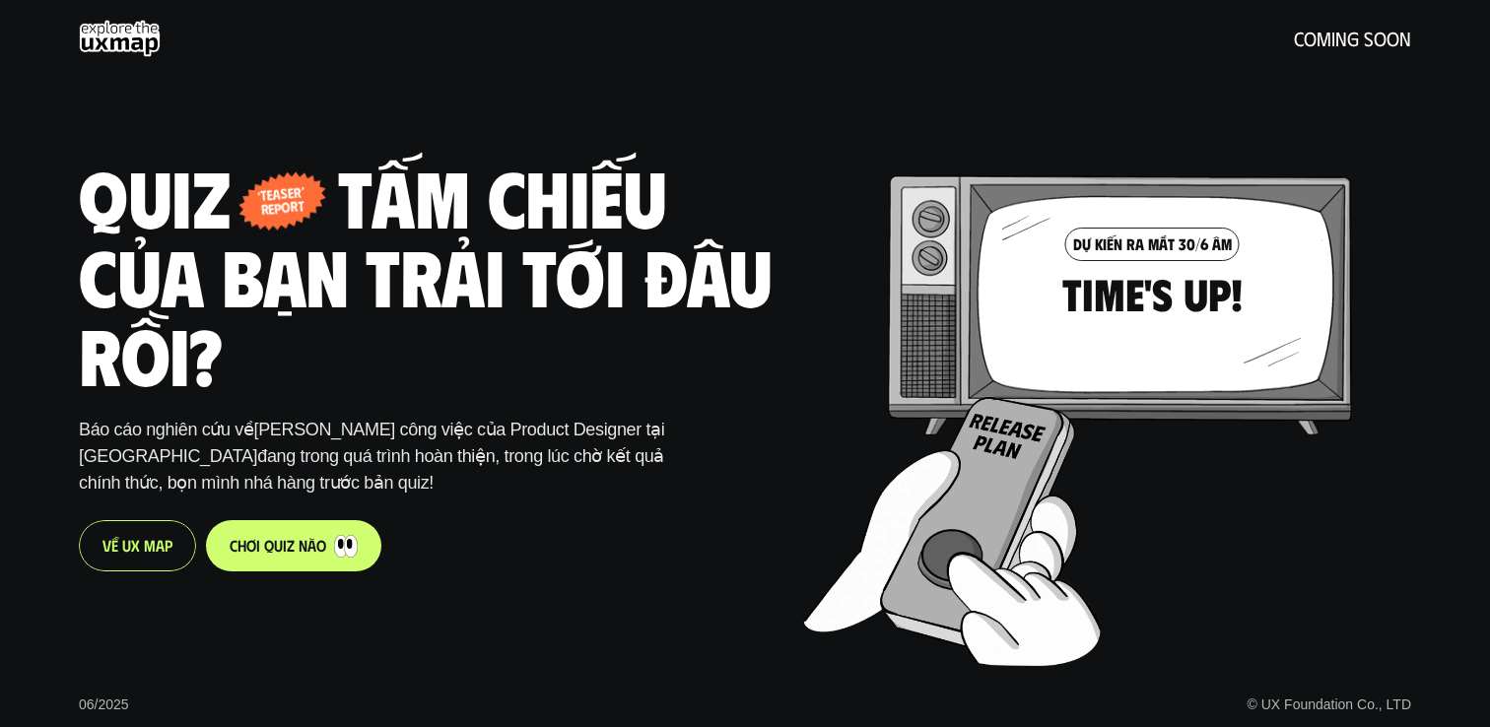
click at [343, 532] on link "c h ơ i q u i z n à o" at bounding box center [293, 545] width 175 height 51
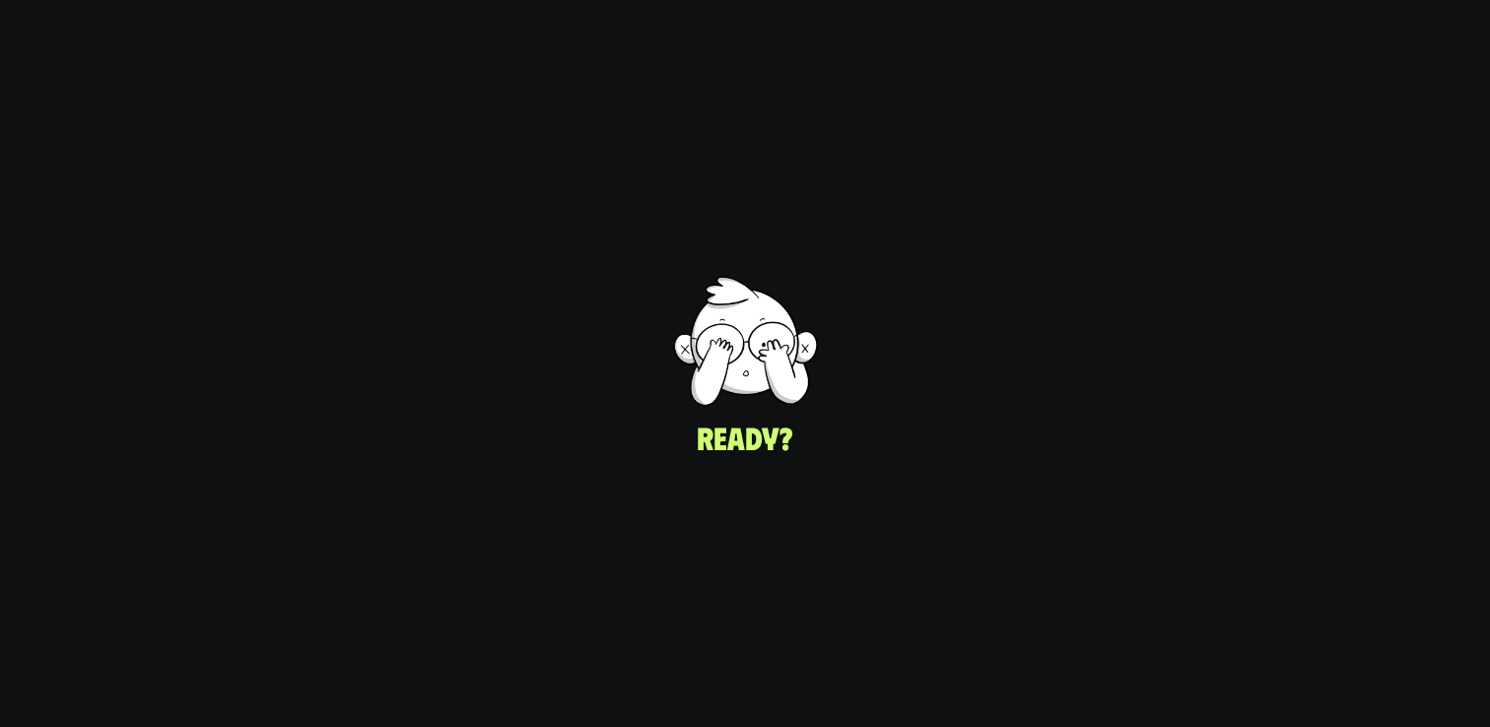
click at [773, 469] on div "UI/UX Designer Product Designer © UX Foundation Co., LTD" at bounding box center [1105, 363] width 768 height 727
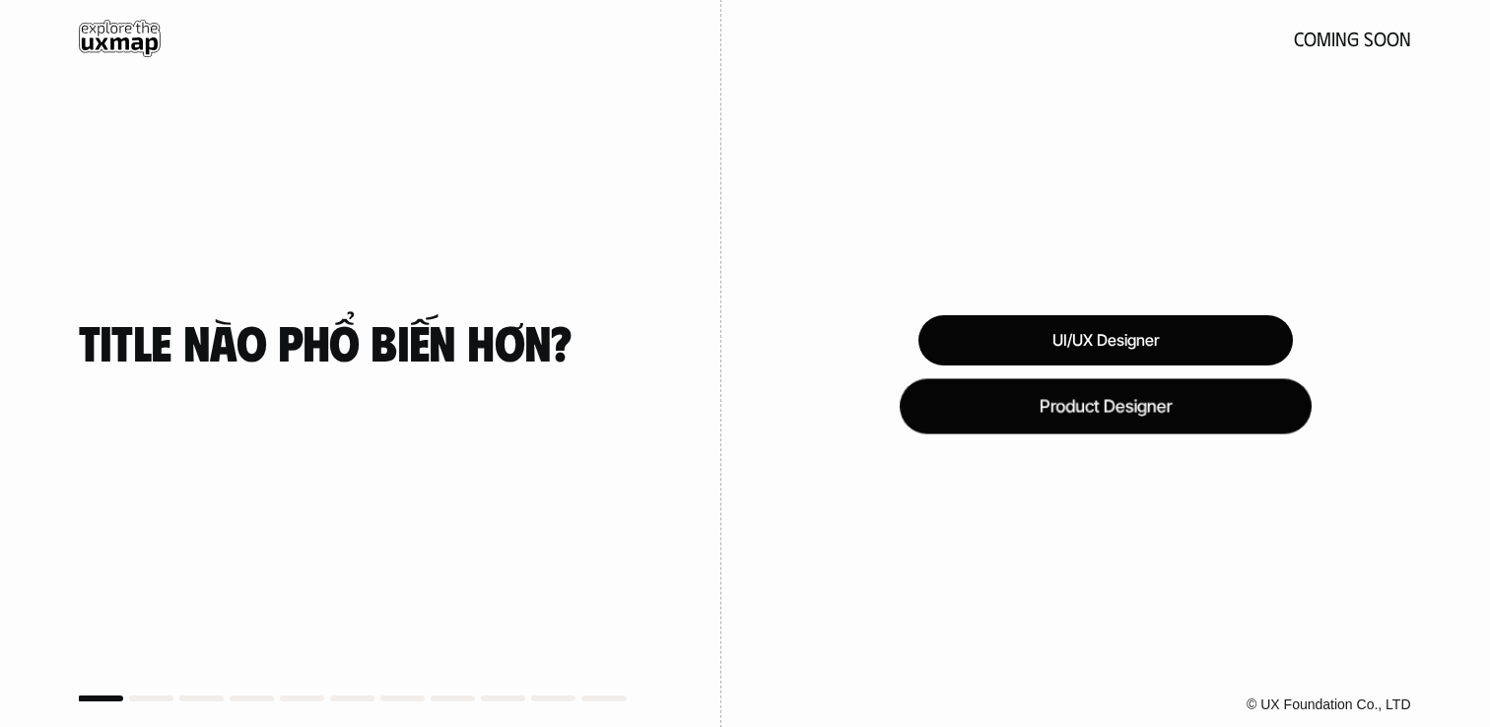
click at [1087, 410] on div "Product Designer" at bounding box center [1105, 405] width 412 height 55
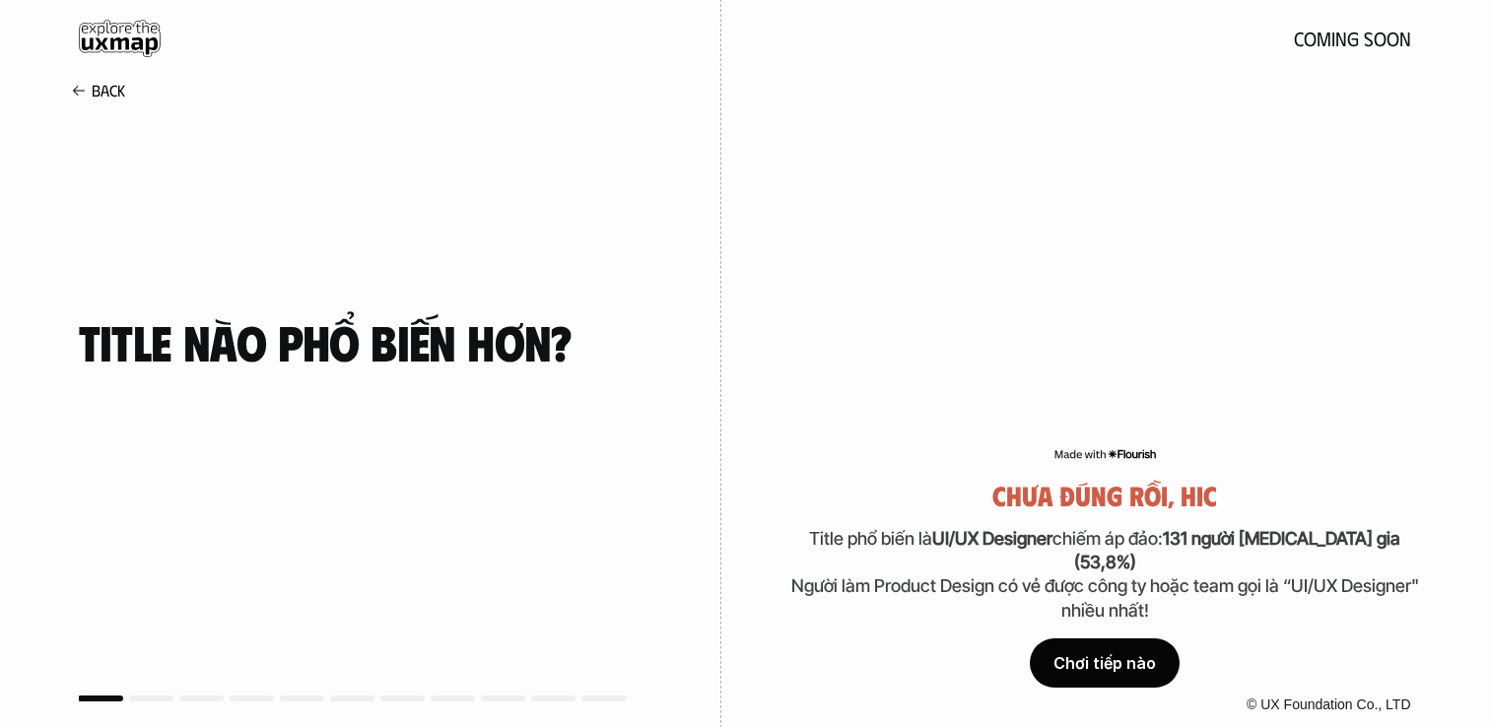
click at [1101, 678] on div "Chơi tiếp nào" at bounding box center [1105, 662] width 150 height 49
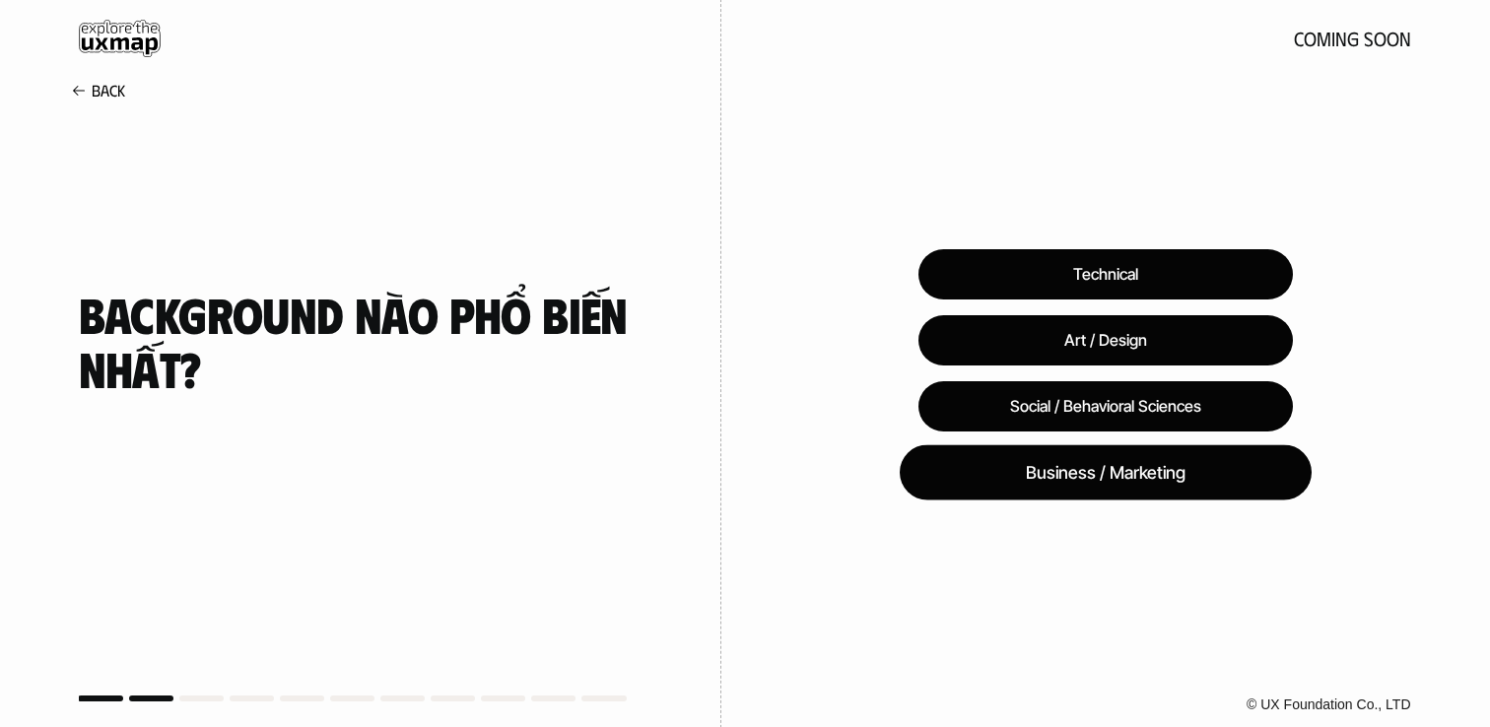
click at [1148, 479] on div "Business / Marketing" at bounding box center [1105, 472] width 412 height 55
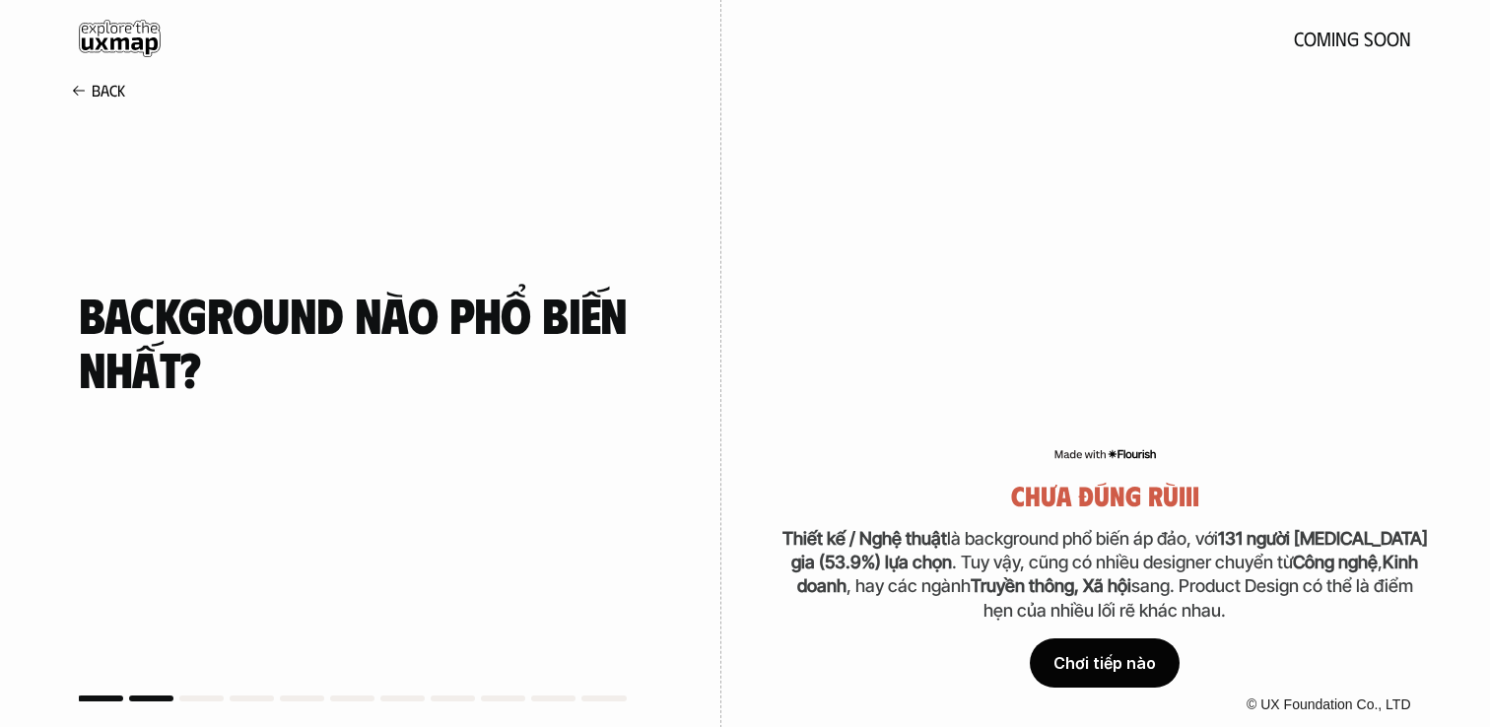
click at [1127, 660] on div "Chơi tiếp nào" at bounding box center [1105, 662] width 150 height 49
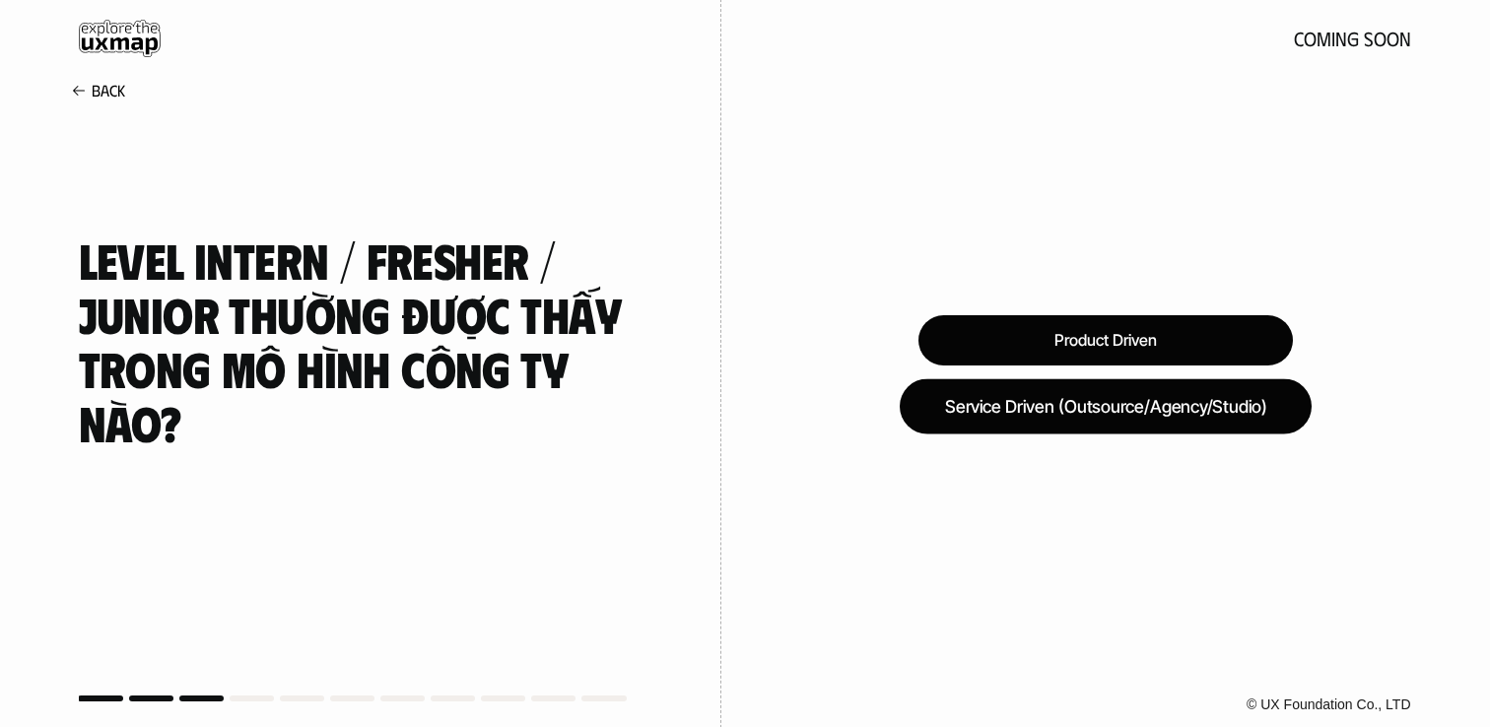
click at [1172, 408] on div "Service Driven (Outsource/Agency/Studio)" at bounding box center [1105, 405] width 412 height 55
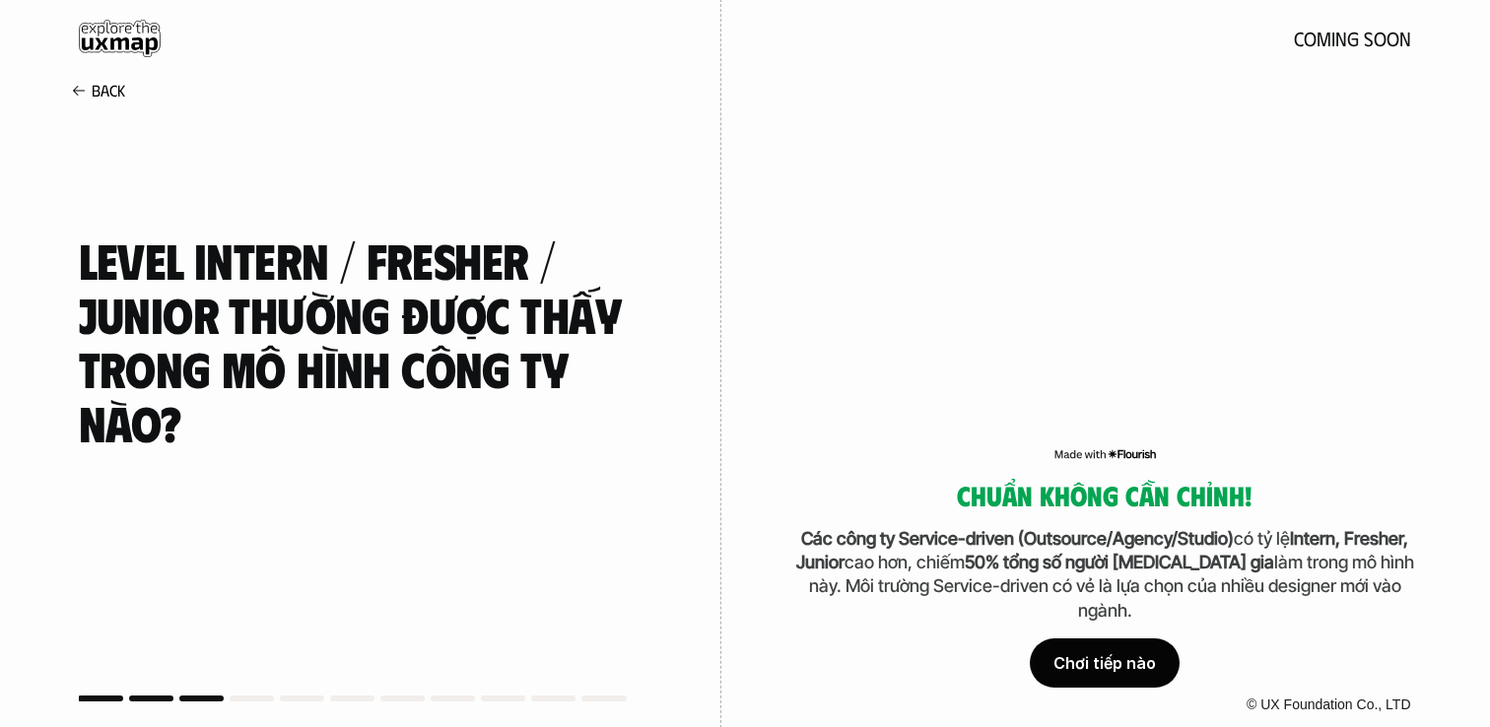
click at [1150, 661] on div "Chơi tiếp nào" at bounding box center [1105, 662] width 150 height 49
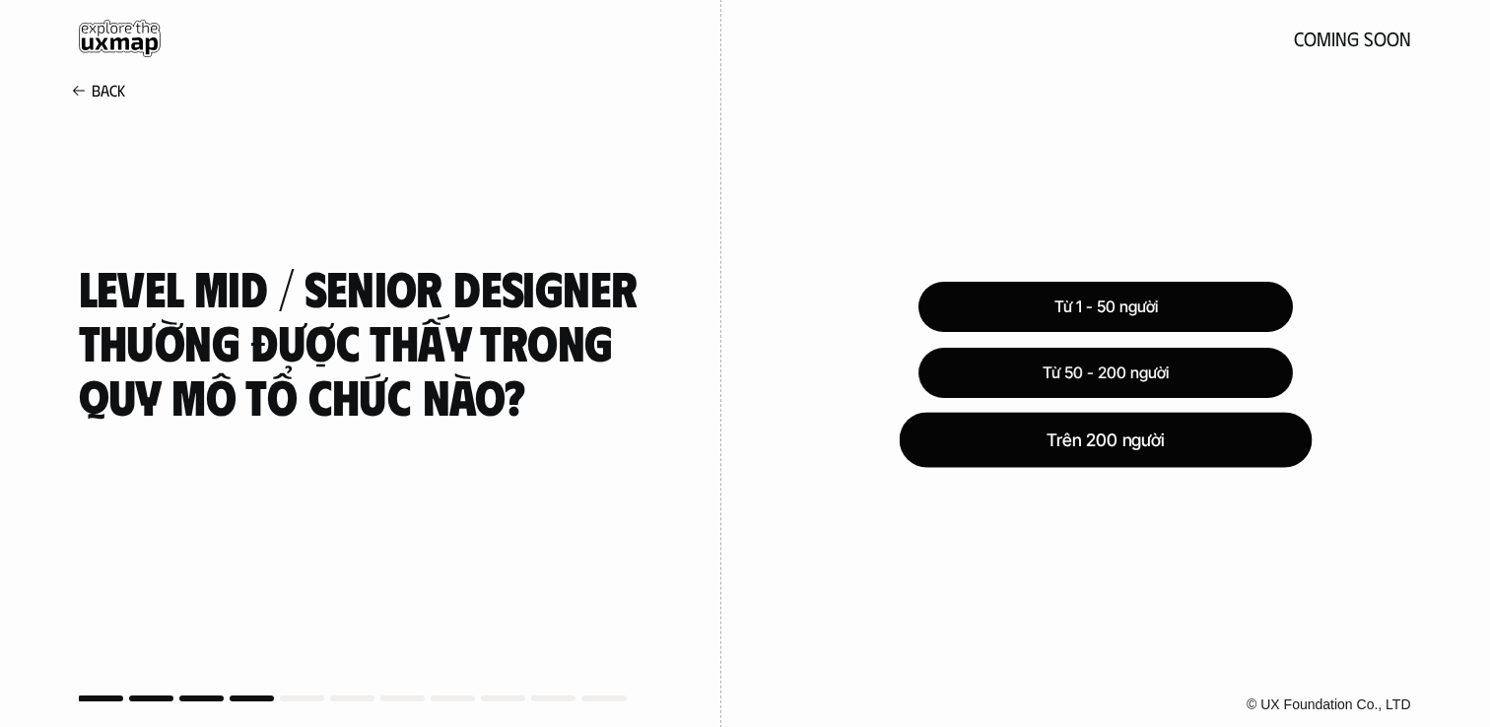
click at [1185, 433] on div "Trên 200 người" at bounding box center [1104, 439] width 413 height 55
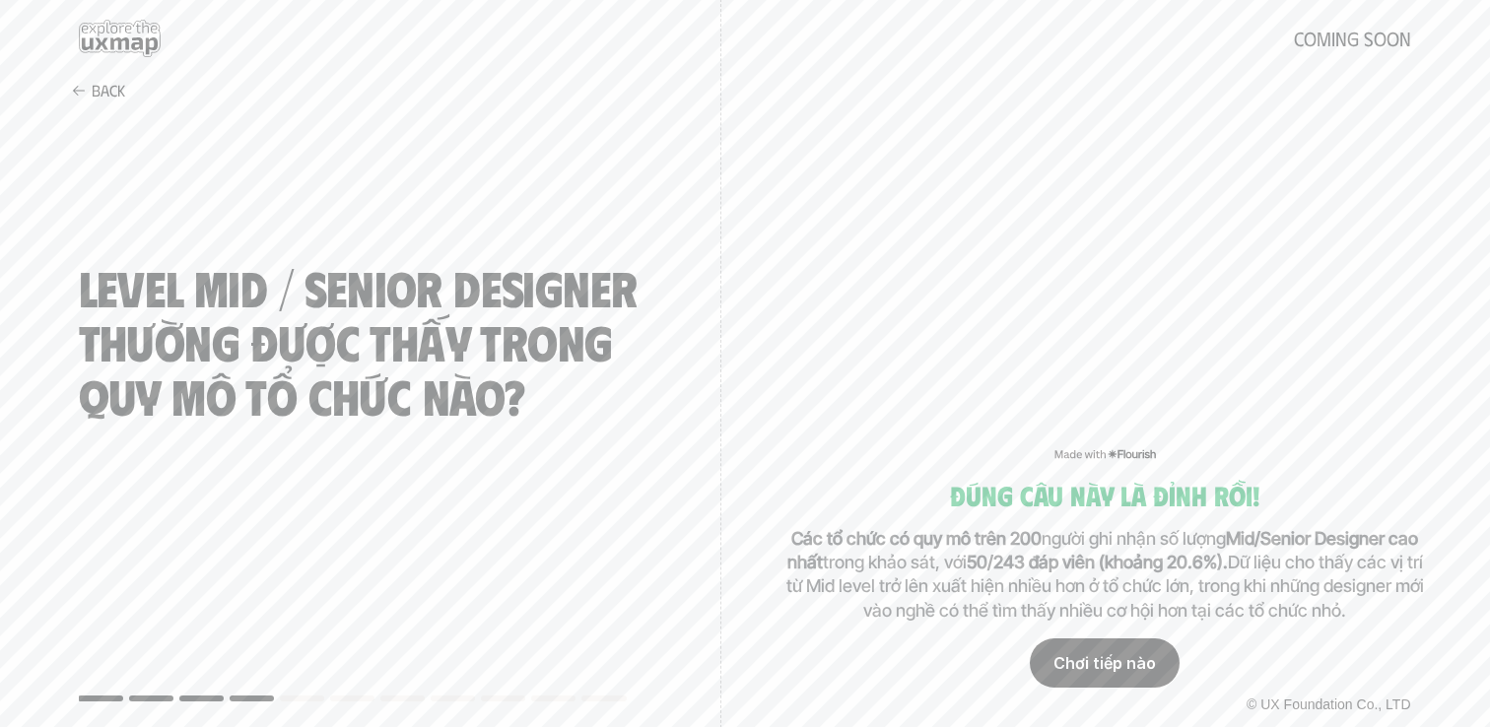
click at [1138, 651] on div "Chơi tiếp nào" at bounding box center [1105, 662] width 150 height 49
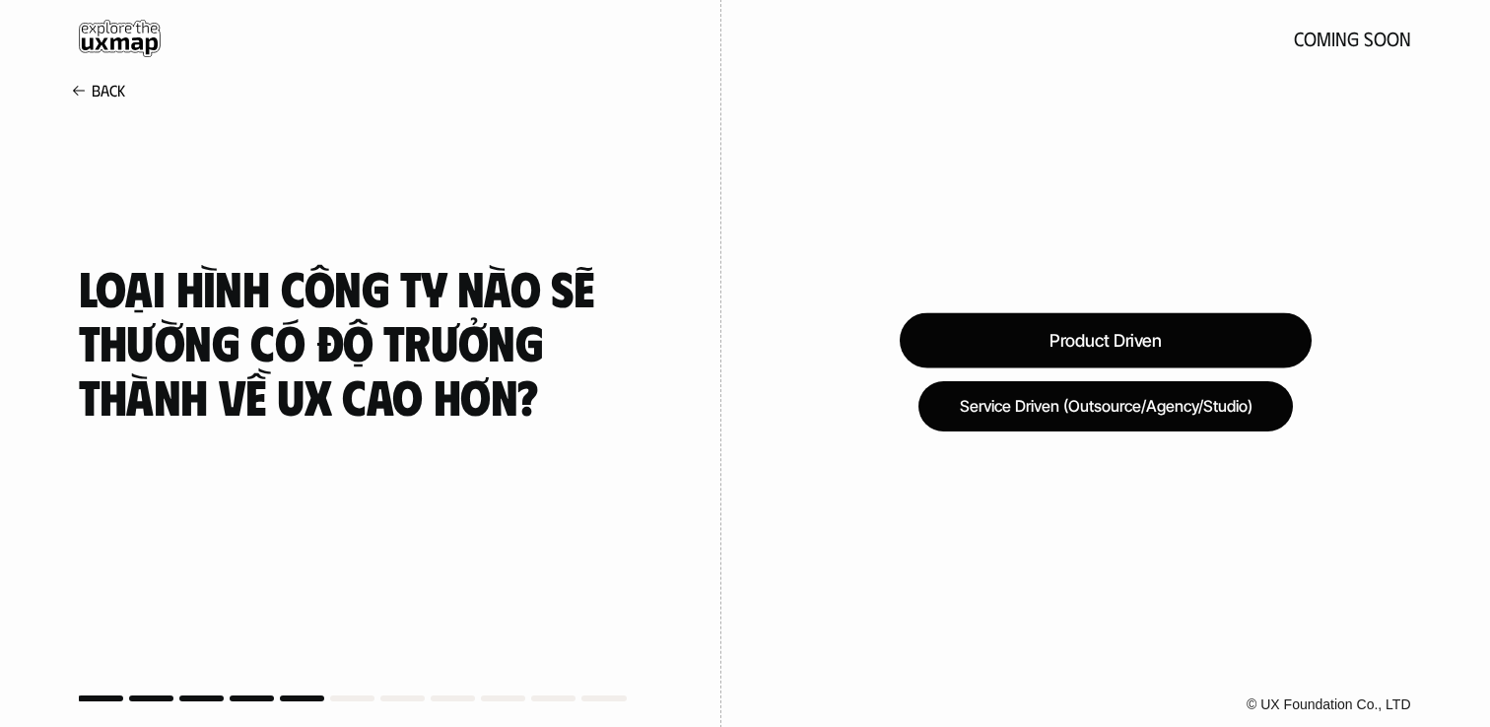
click at [1169, 341] on div "Product Driven" at bounding box center [1104, 339] width 412 height 55
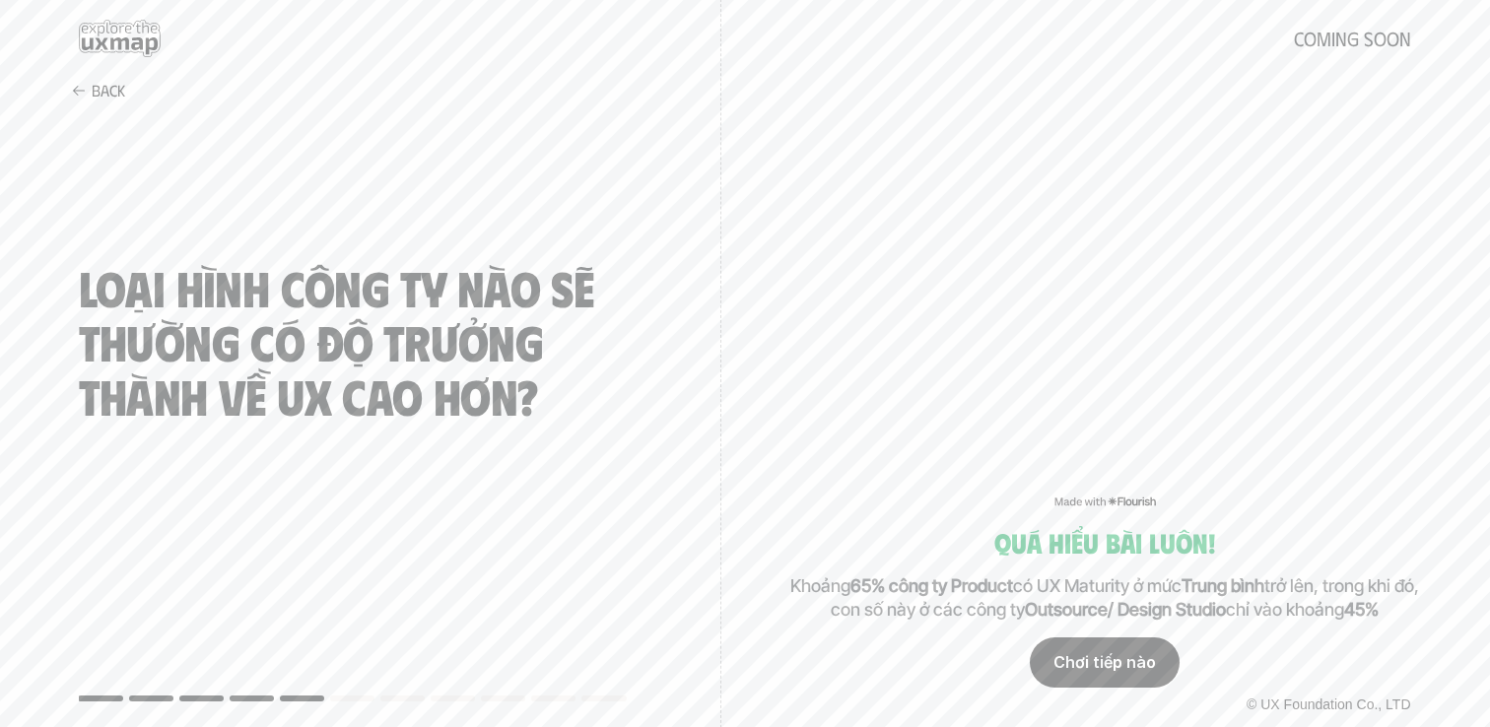
click at [1137, 651] on div "Chơi tiếp nào" at bounding box center [1105, 662] width 150 height 49
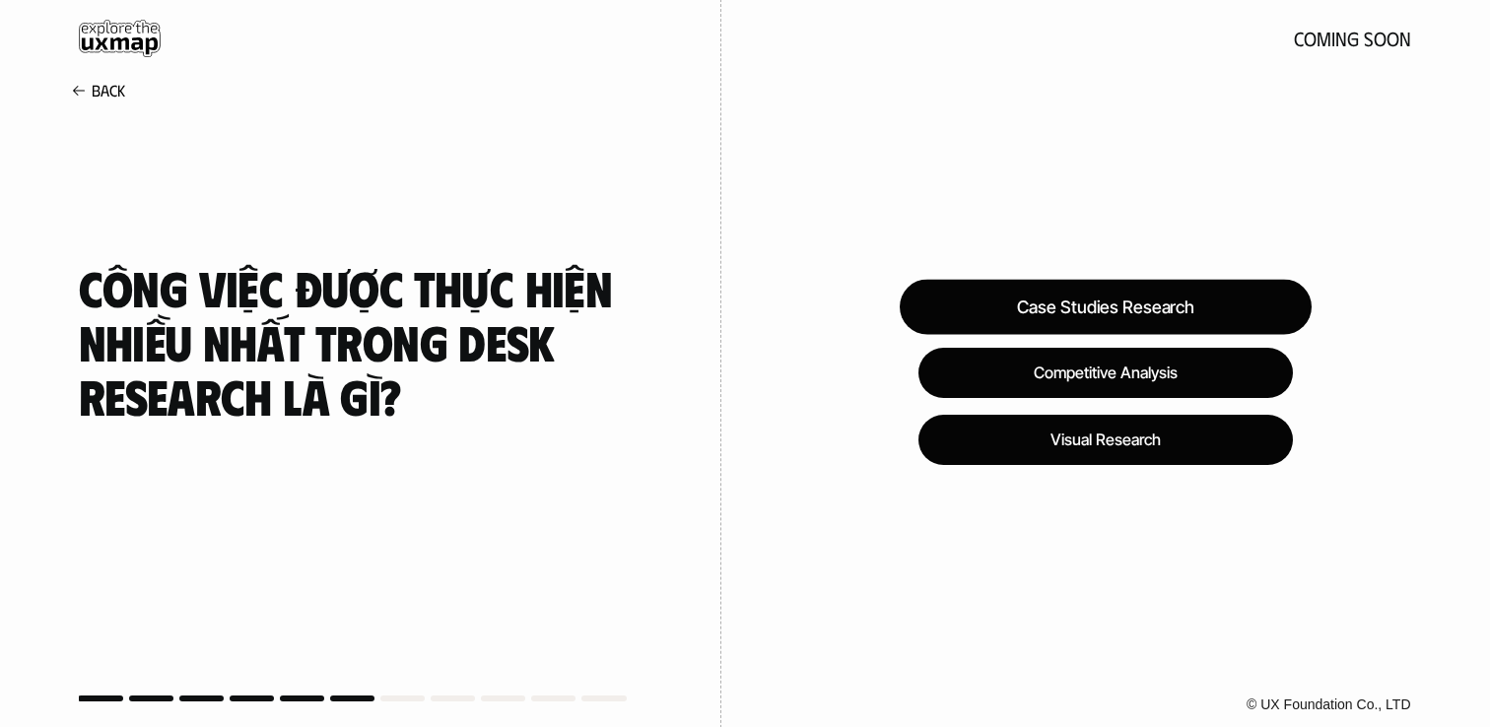
click at [1145, 288] on div "Case Studies Research" at bounding box center [1105, 307] width 412 height 55
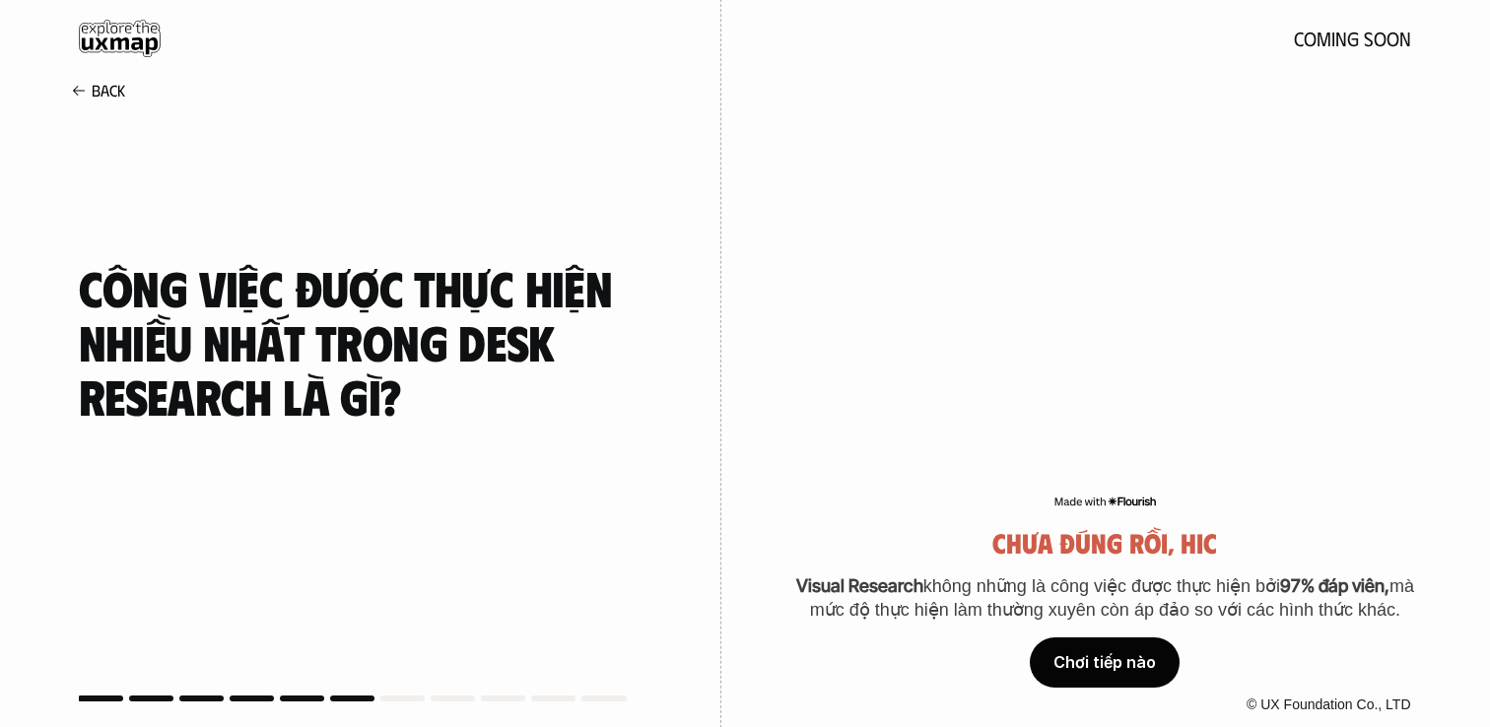
click at [1153, 660] on div "Chơi tiếp nào" at bounding box center [1105, 662] width 150 height 49
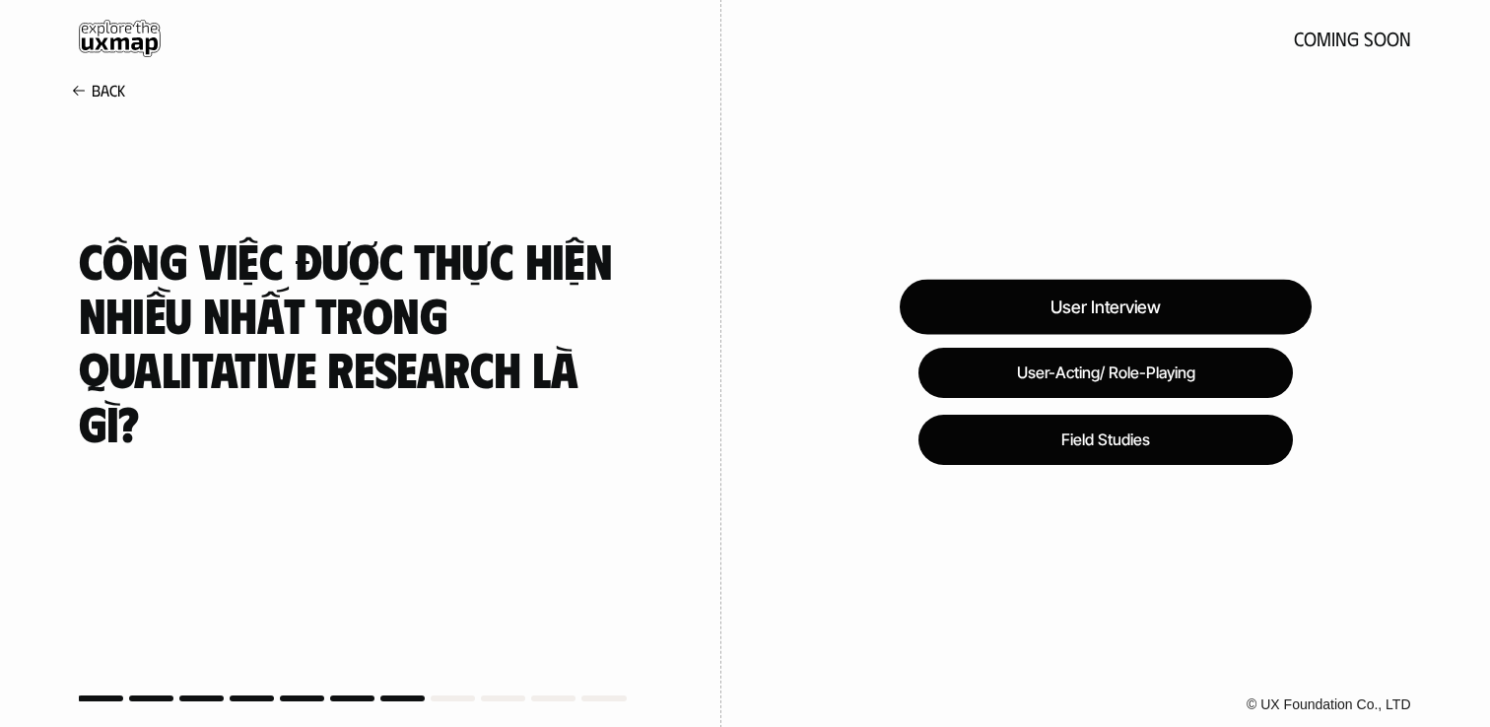
click at [1151, 321] on div "User Interview" at bounding box center [1105, 307] width 412 height 55
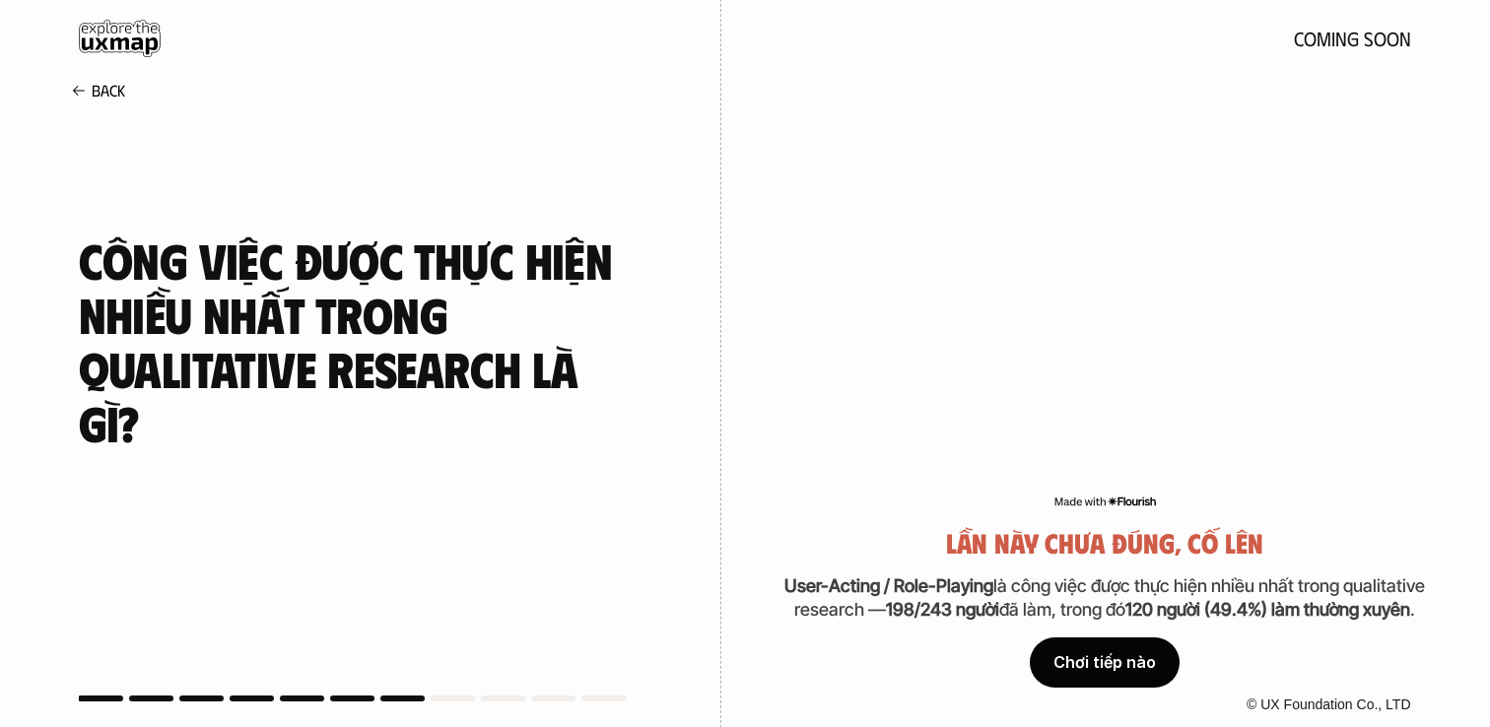
click at [1144, 669] on div "Chơi tiếp nào" at bounding box center [1105, 662] width 150 height 49
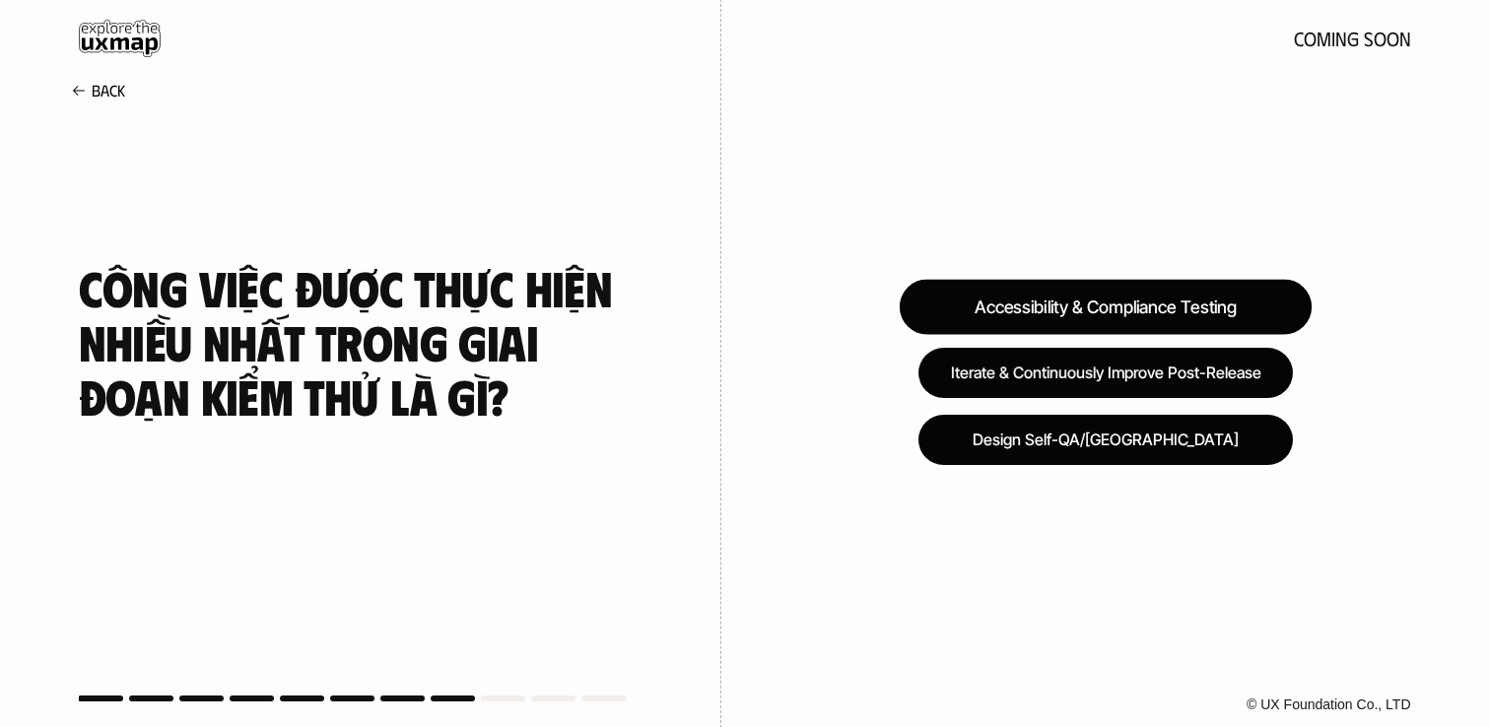
click at [1169, 311] on div "Accessibility & Compliance Testing" at bounding box center [1104, 307] width 412 height 55
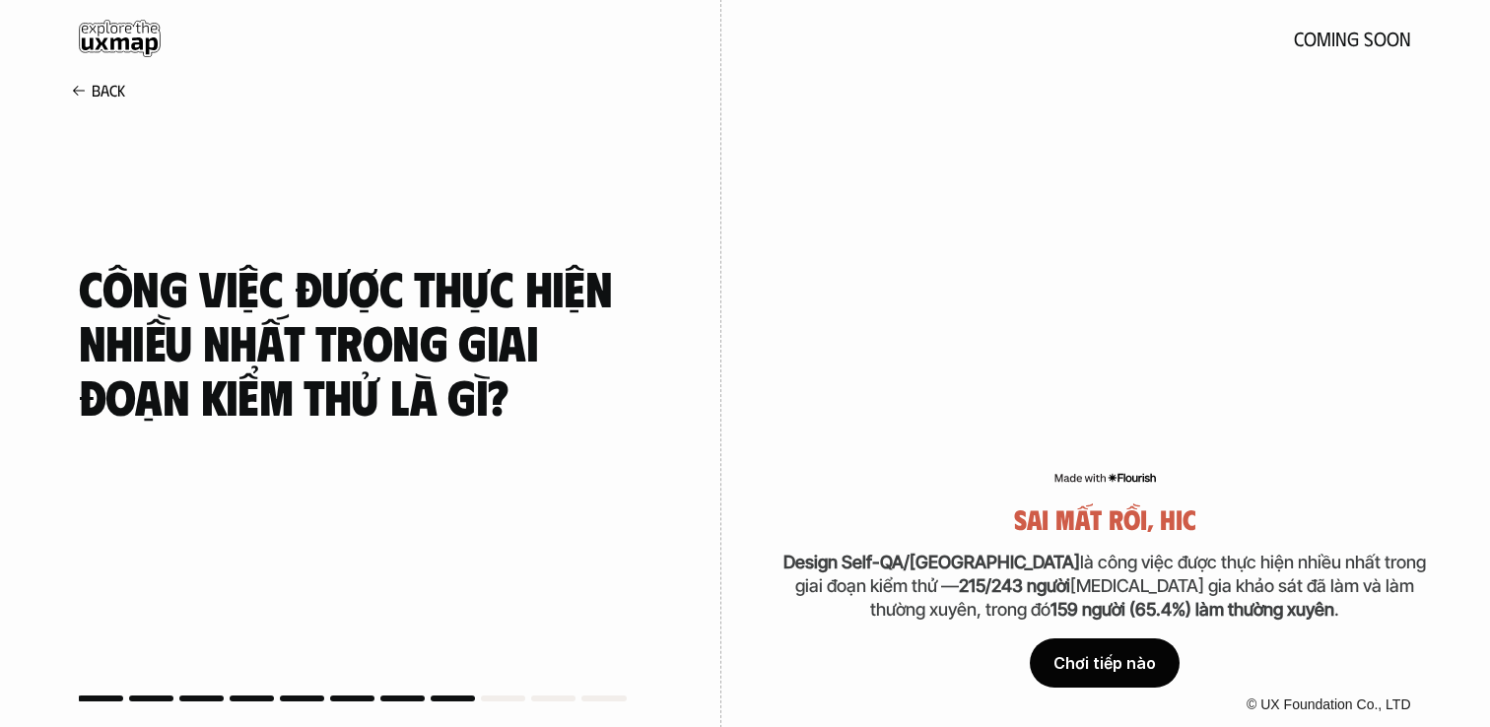
click at [1139, 655] on div "Chơi tiếp nào" at bounding box center [1105, 662] width 150 height 49
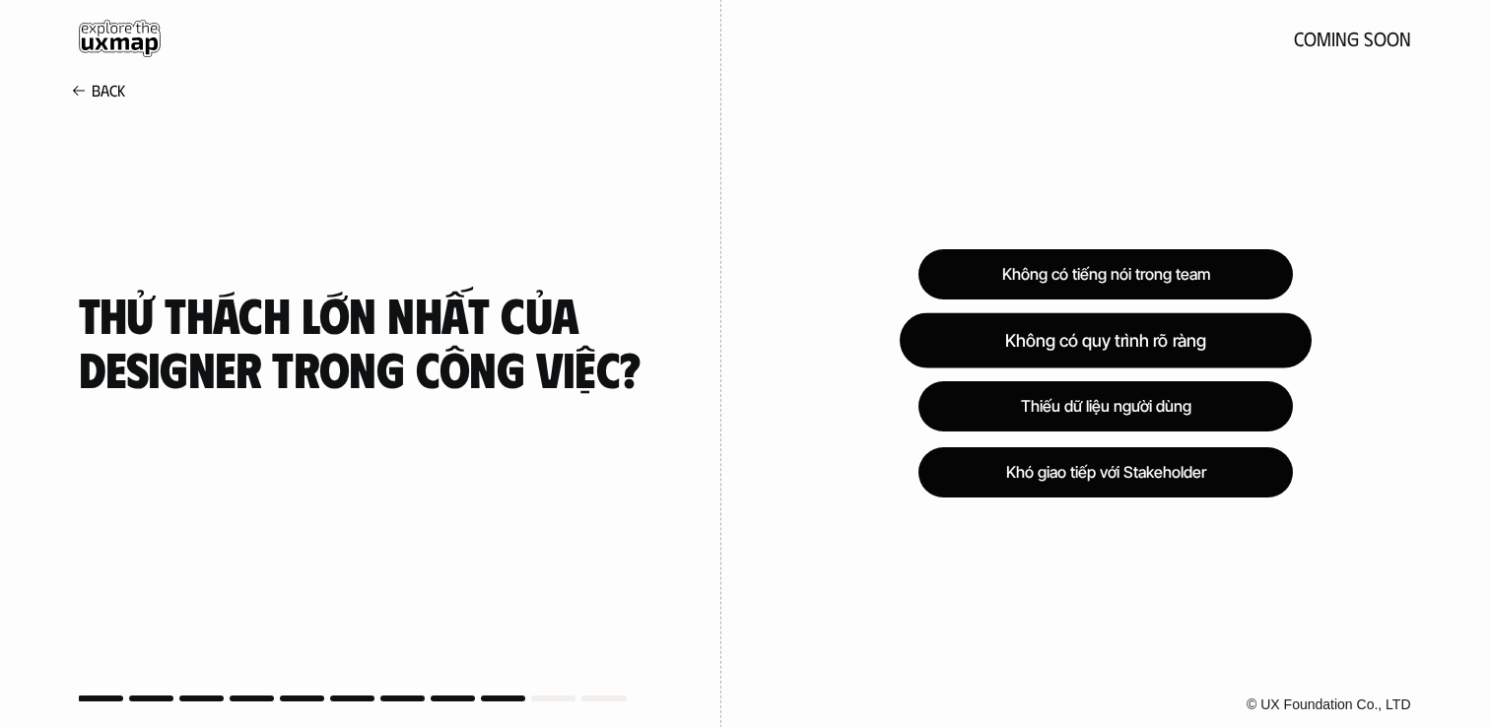
click at [1137, 344] on div "Không có quy trình rõ ràng" at bounding box center [1105, 339] width 412 height 55
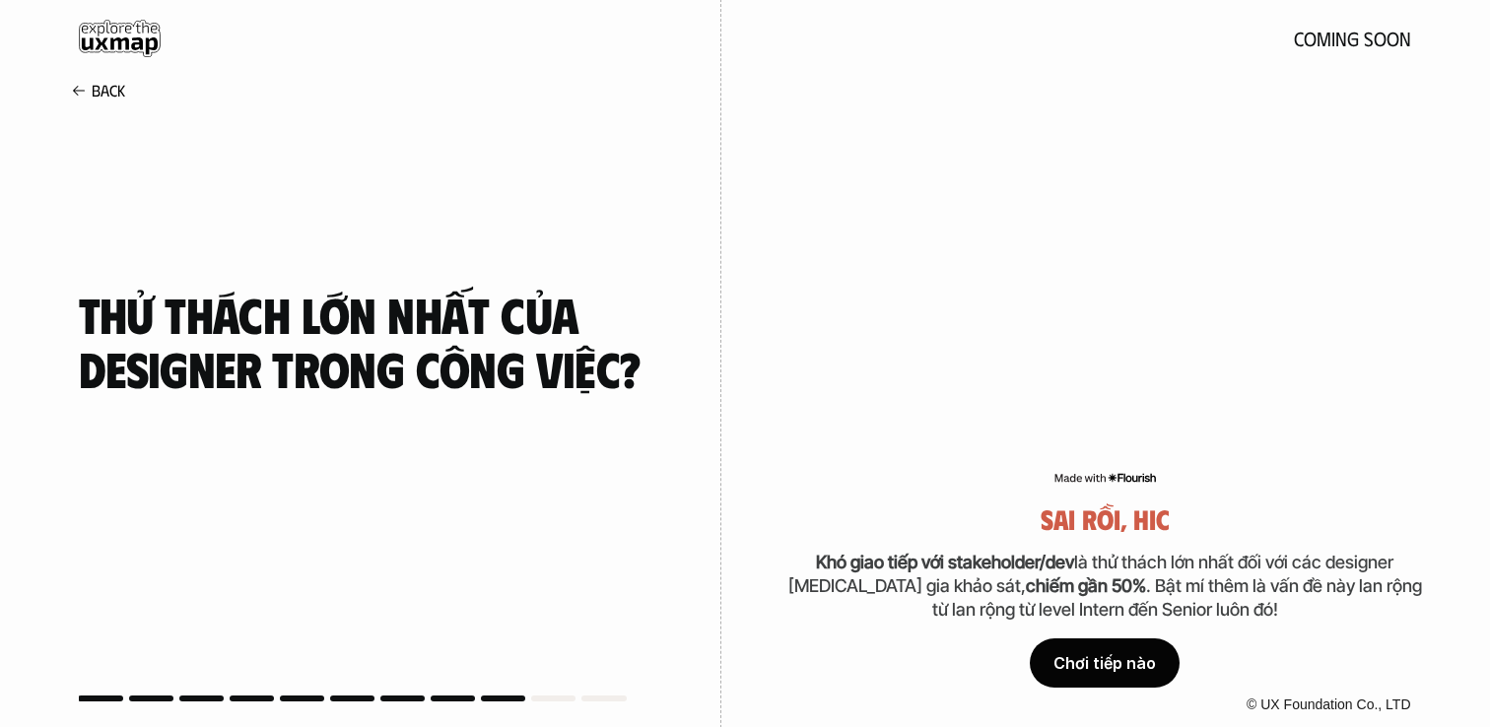
click at [1127, 654] on div "Chơi tiếp nào" at bounding box center [1105, 662] width 150 height 49
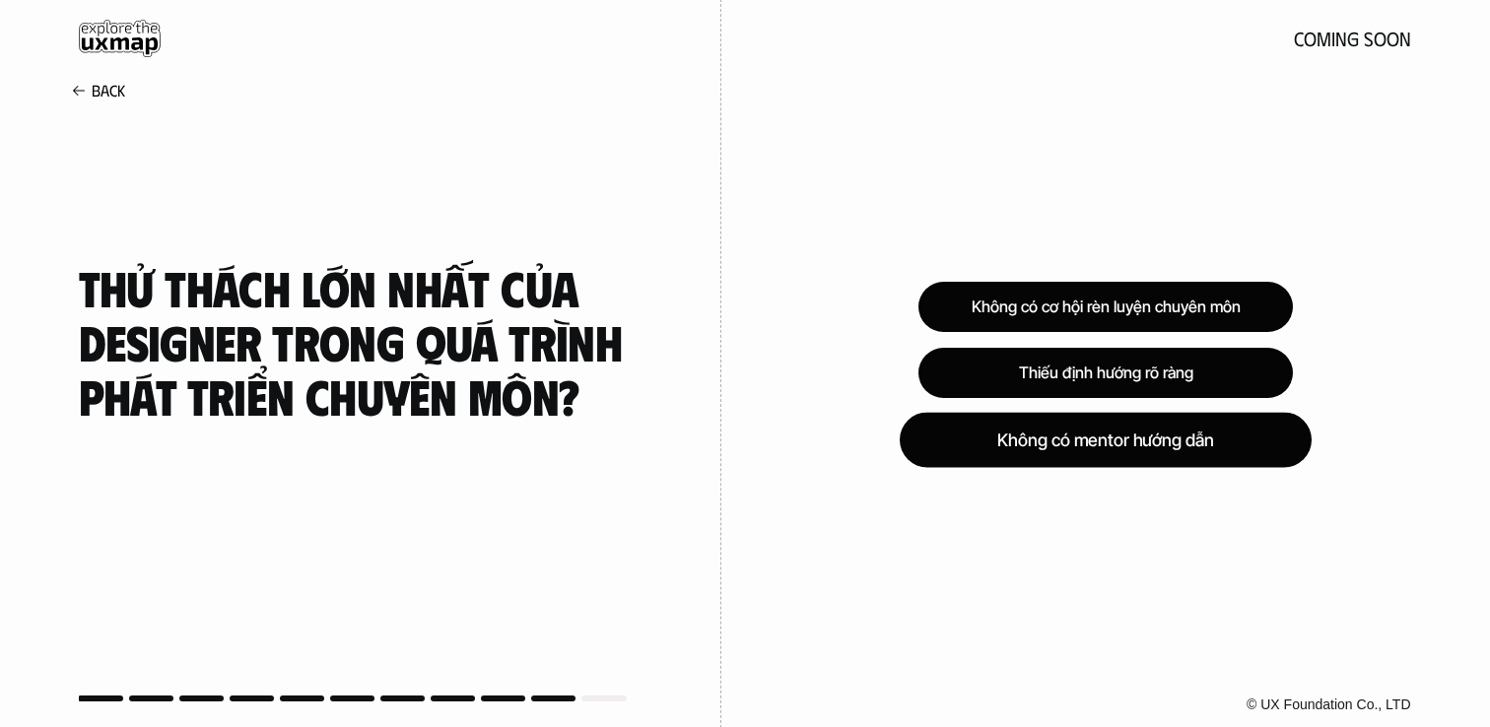
click at [1149, 435] on div "Không có mentor hướng dẫn" at bounding box center [1105, 439] width 412 height 55
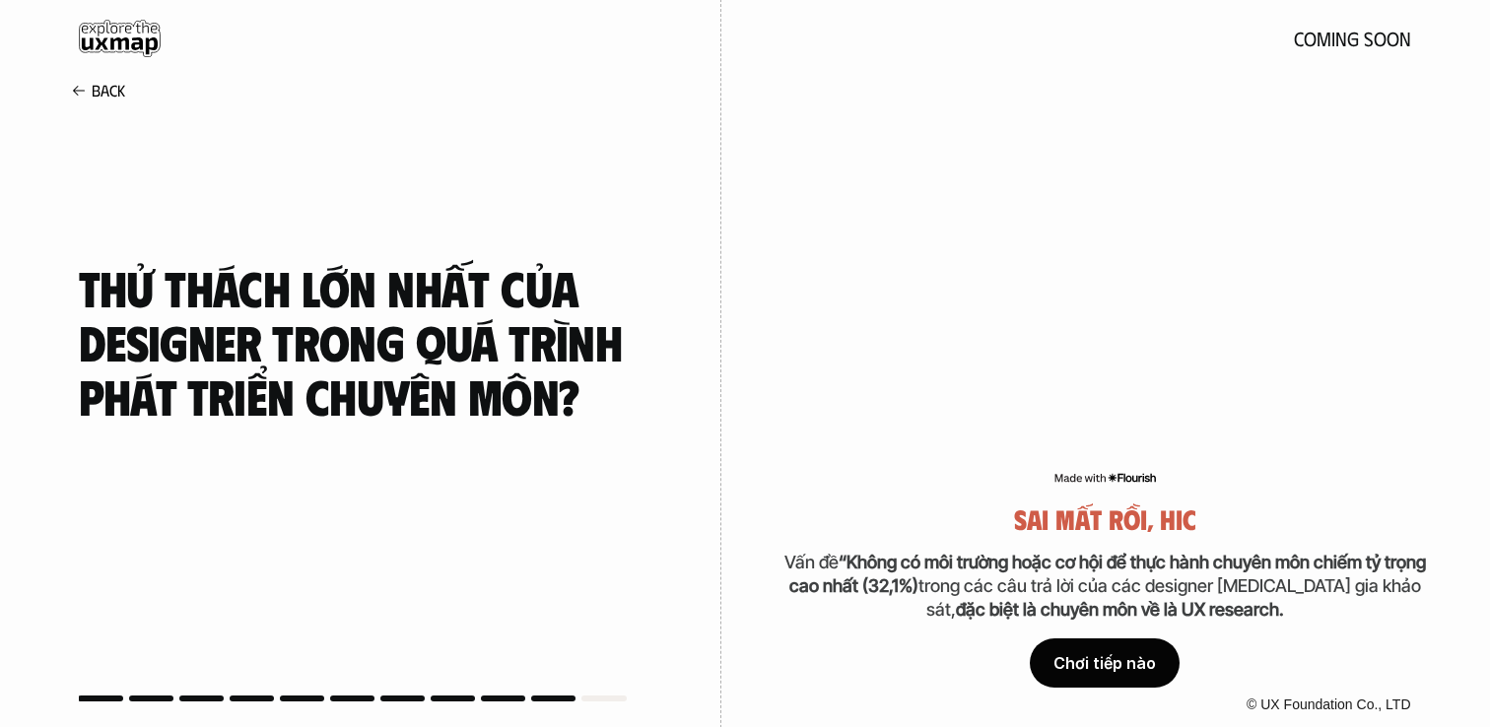
click at [1142, 669] on div "Chơi tiếp nào" at bounding box center [1105, 662] width 150 height 49
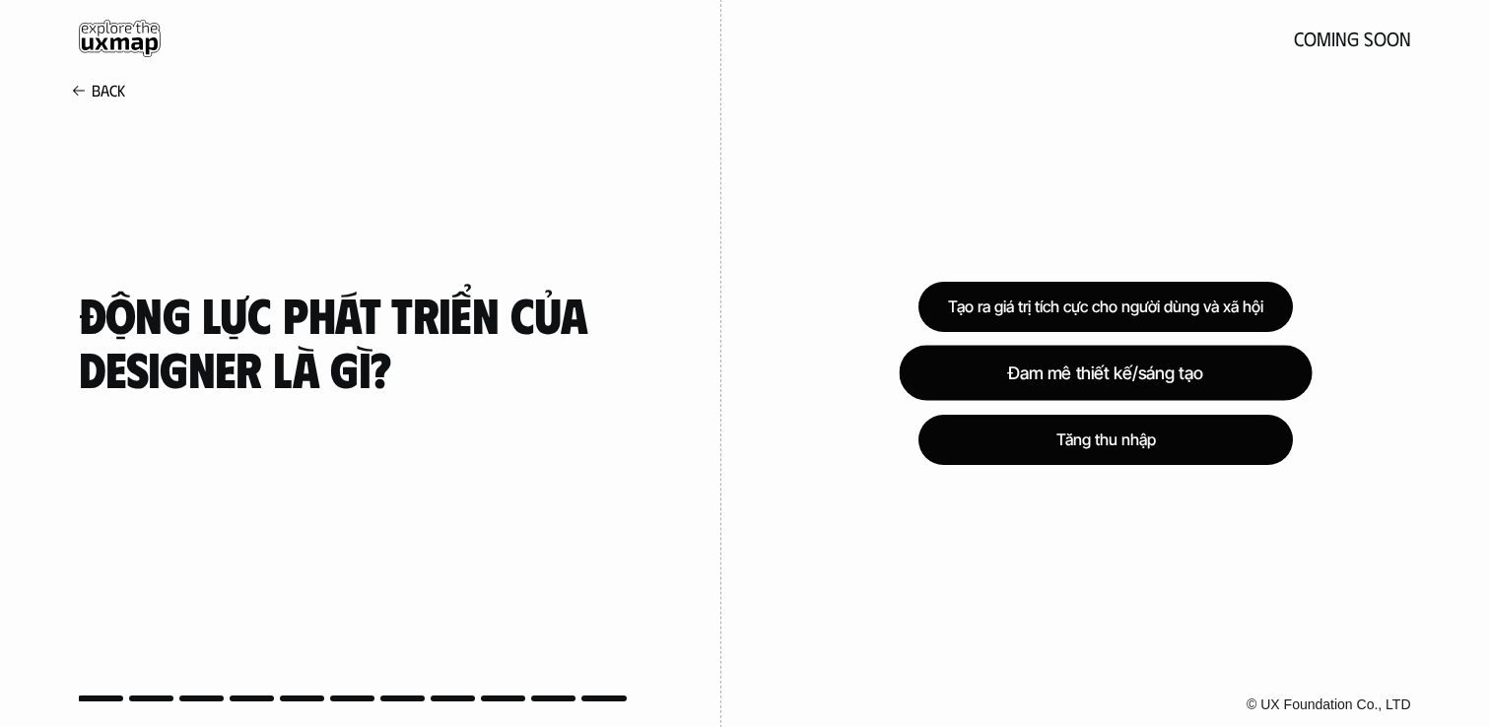
click at [1203, 366] on div "Đam mê thiết kế/sáng tạo" at bounding box center [1104, 373] width 413 height 55
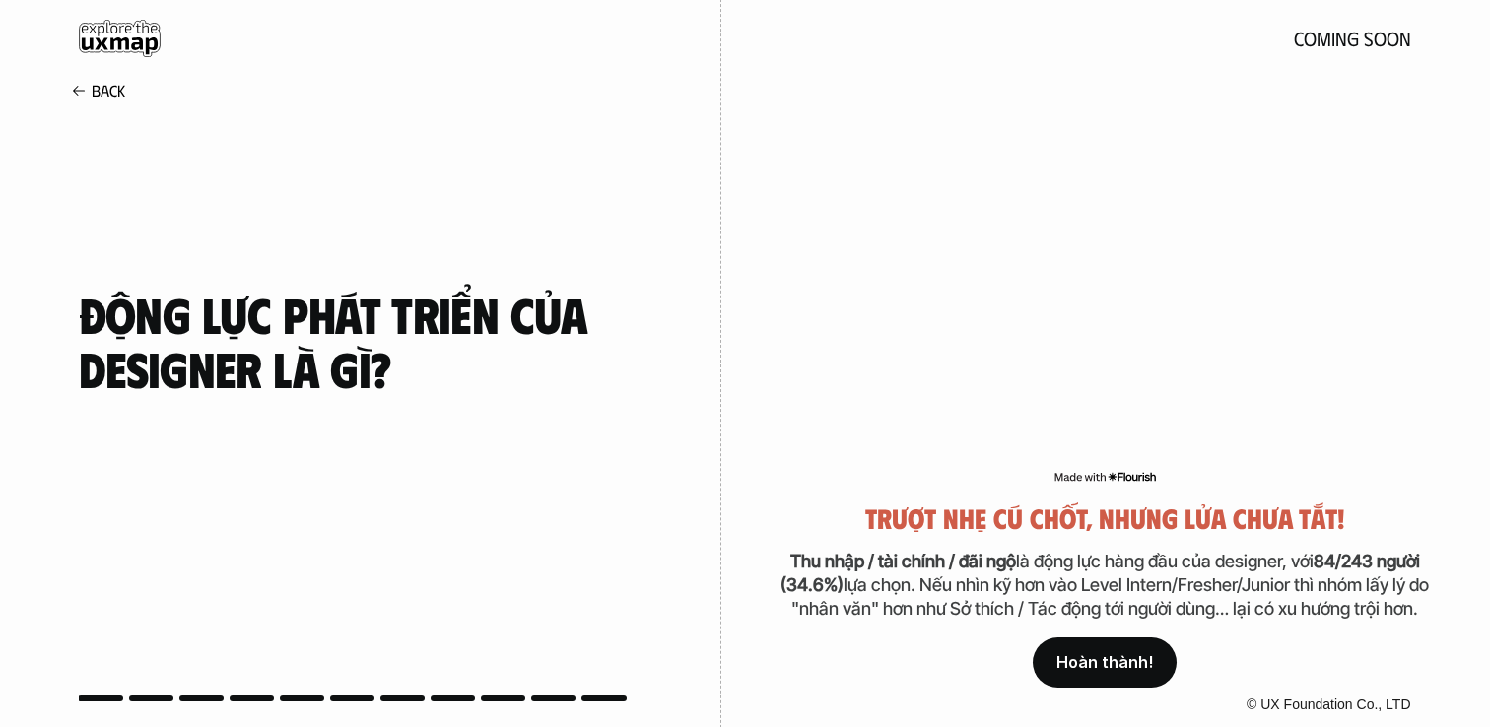
click at [1131, 656] on p "Hoàn thành!" at bounding box center [1104, 662] width 97 height 19
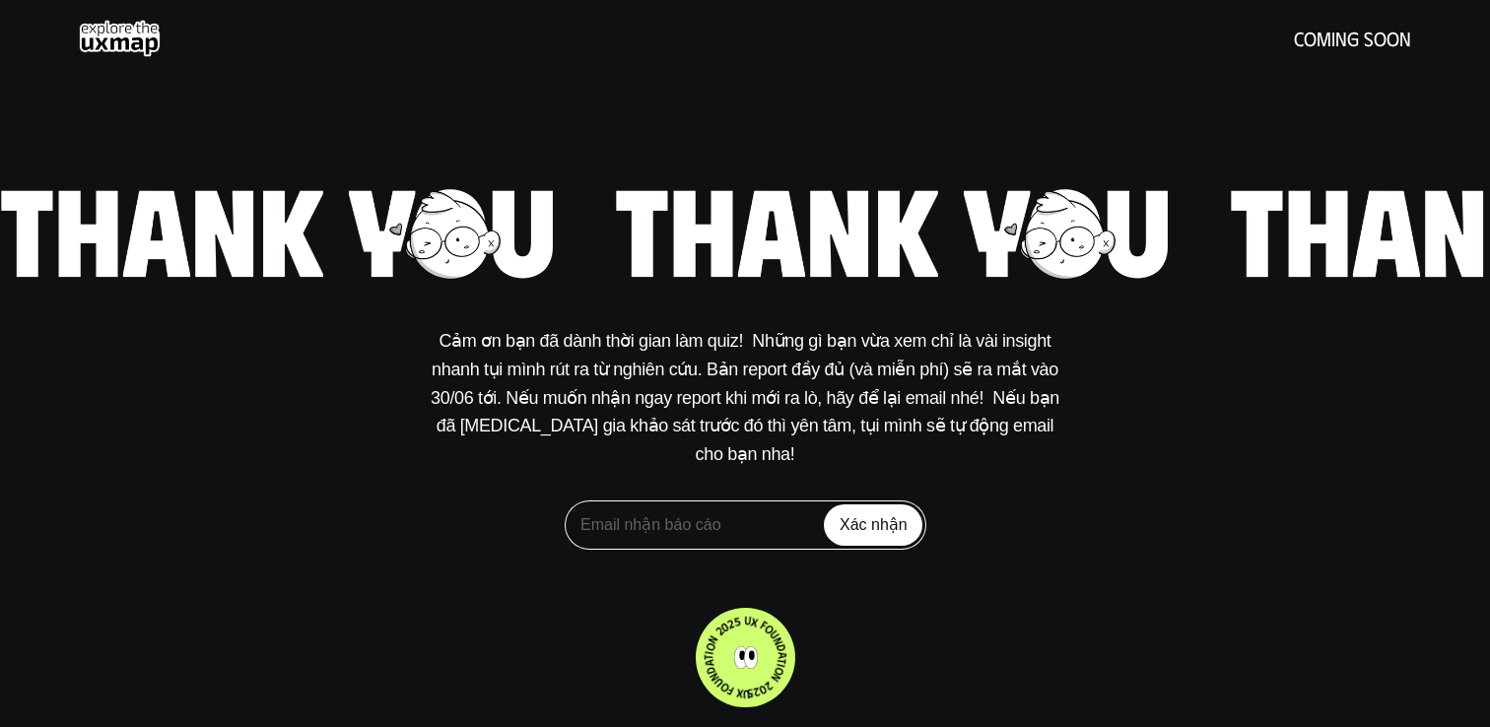
click at [761, 649] on icon at bounding box center [744, 658] width 93 height 93
